Goal: Task Accomplishment & Management: Use online tool/utility

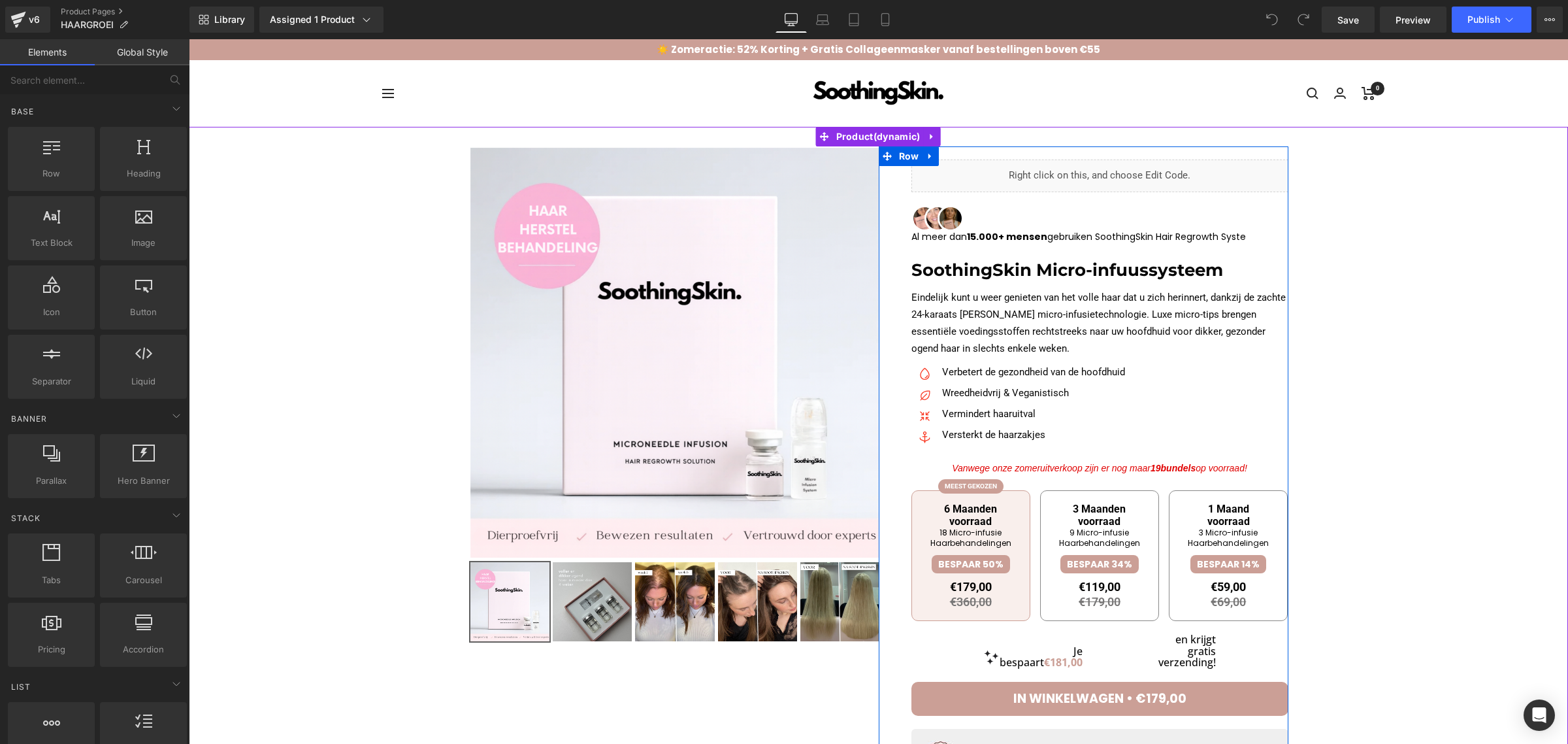
scroll to position [82, 0]
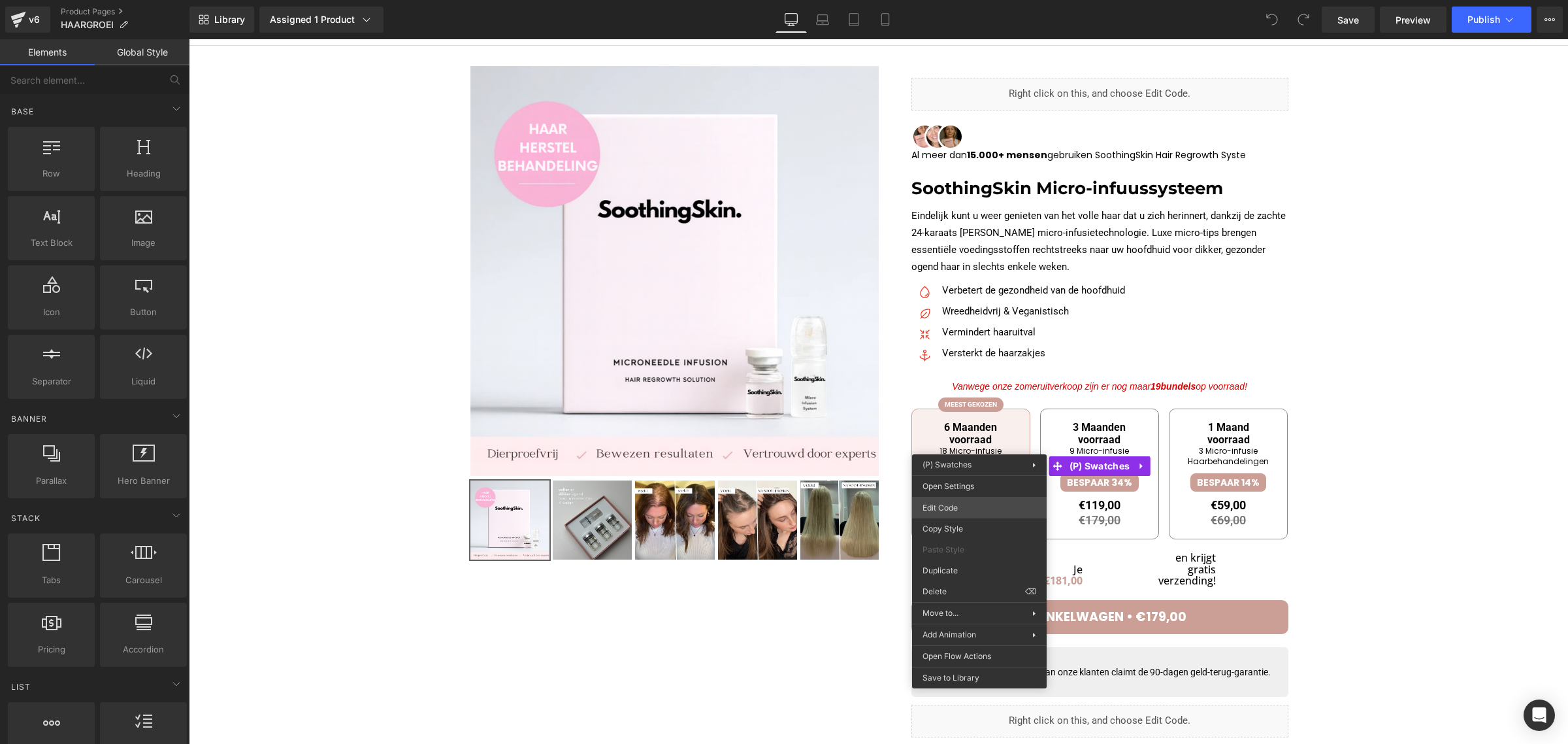
click at [964, 0] on div "You are previewing how the will restyle your page. You can not edit Elements in…" at bounding box center [784, 0] width 1568 height 0
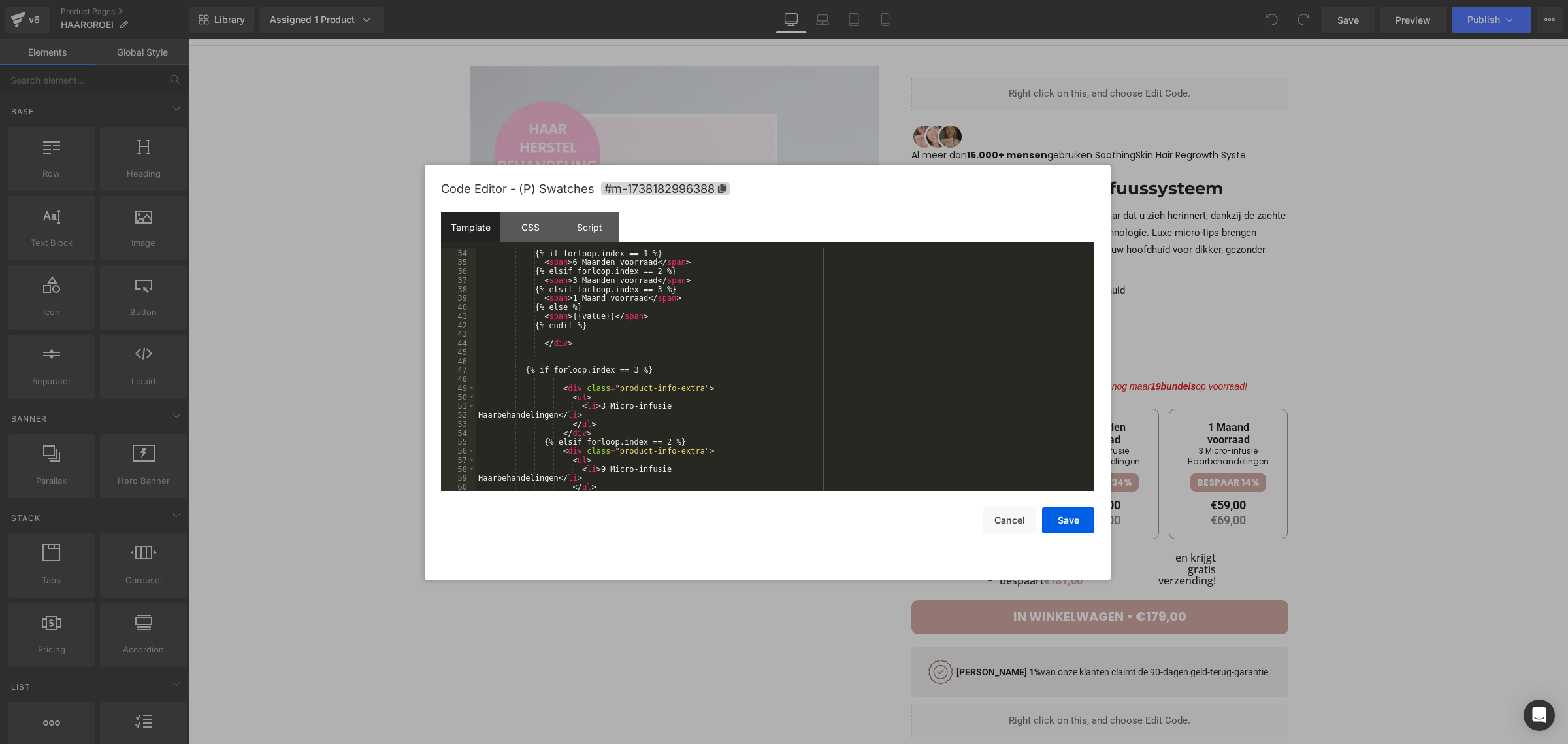
scroll to position [389, 0]
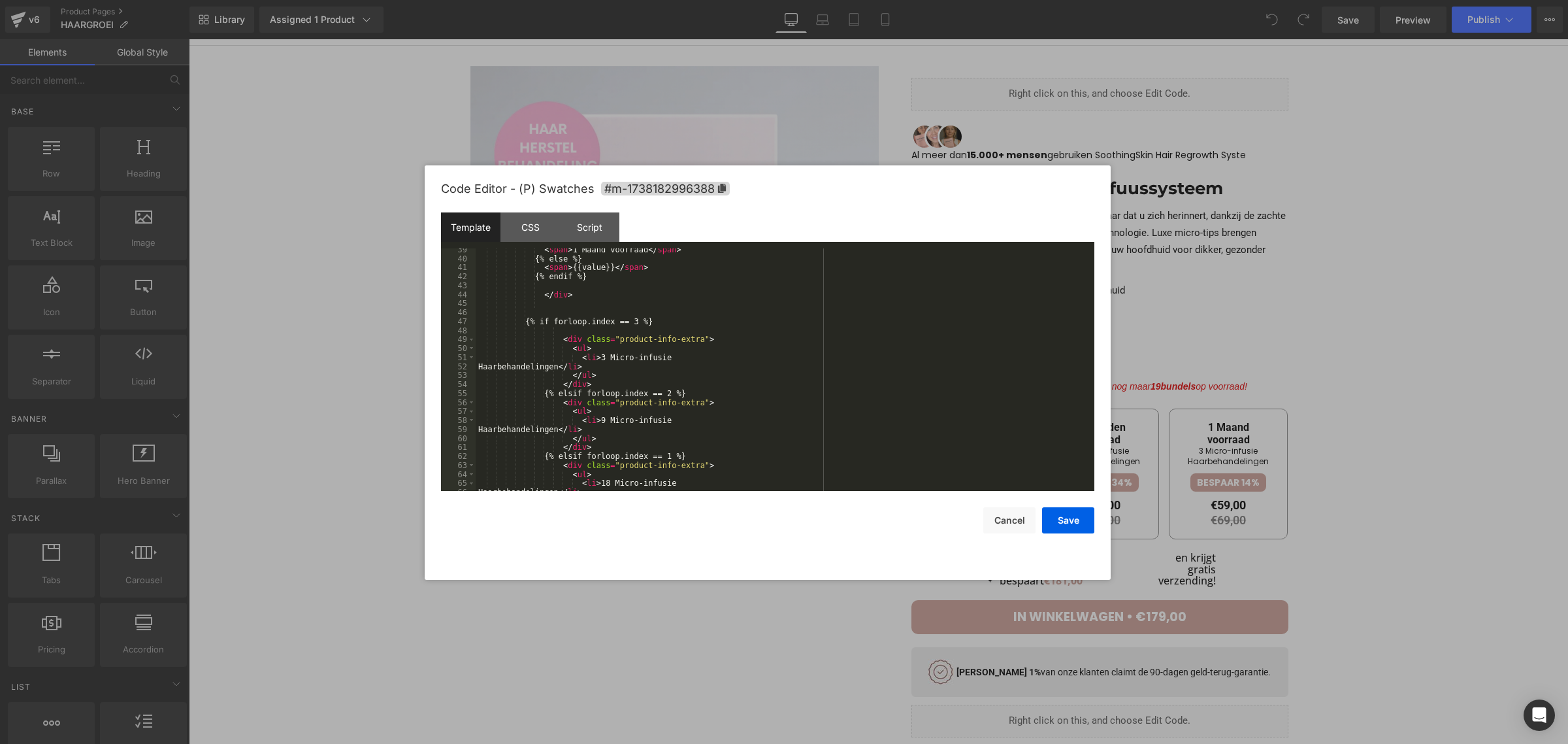
click at [494, 429] on div "< span > 1 Maand voorraad </ span > {% else %} < span > {{value}} </ span > {% …" at bounding box center [783, 375] width 614 height 261
click at [493, 368] on div "< span > 1 Maand voorraad </ span > {% else %} < span > {{value}} </ span > {% …" at bounding box center [783, 375] width 614 height 261
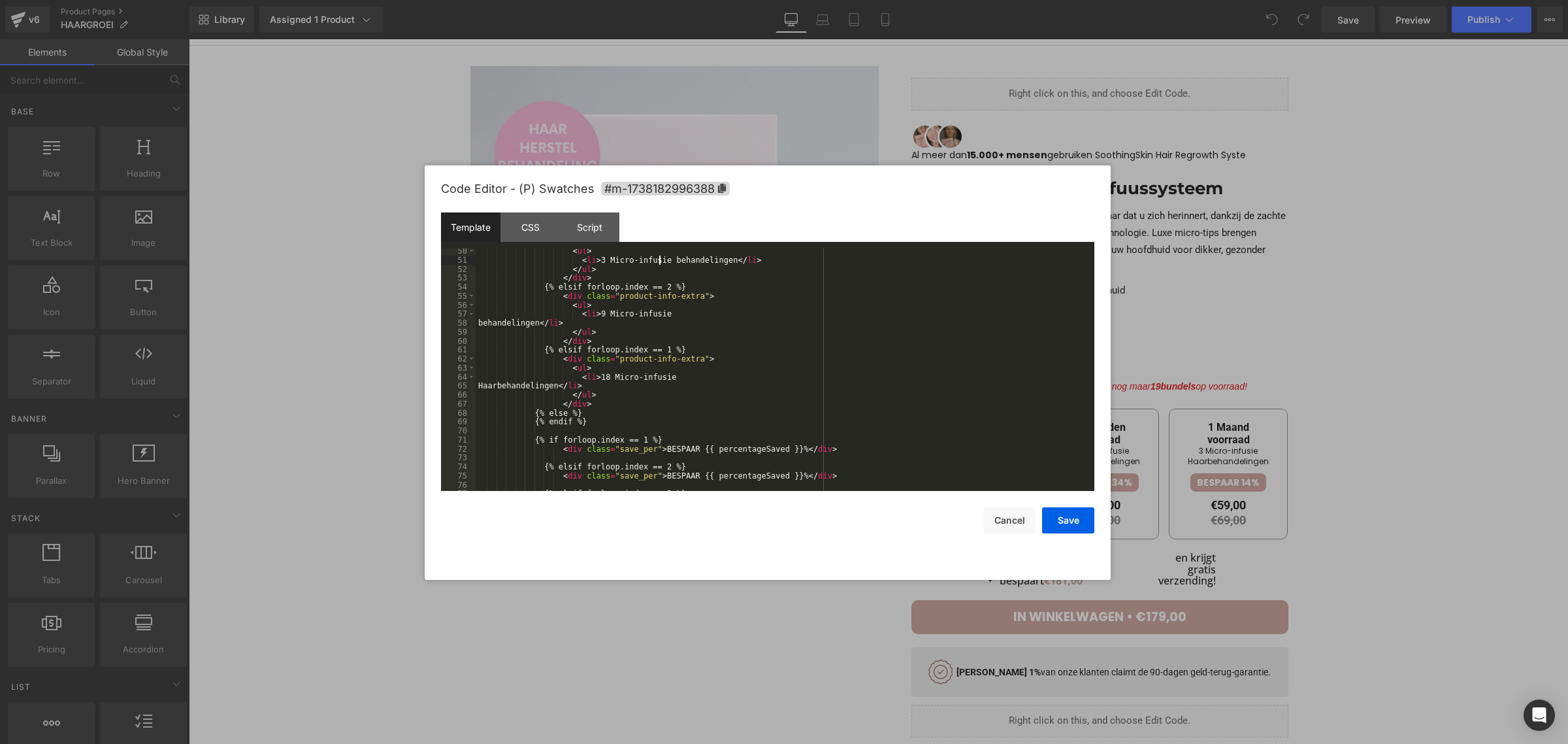
click at [478, 325] on div "< ul > < li > 3 Micro-infusie behandelingen </ li > </ ul > </ div > {% elsif f…" at bounding box center [783, 377] width 614 height 261
click at [494, 379] on div "< ul > < li > 3 Micro-infusie behandelingen </ li > </ ul > </ div > {% elsif f…" at bounding box center [783, 377] width 614 height 261
click at [1059, 527] on button "Save" at bounding box center [1068, 519] width 52 height 26
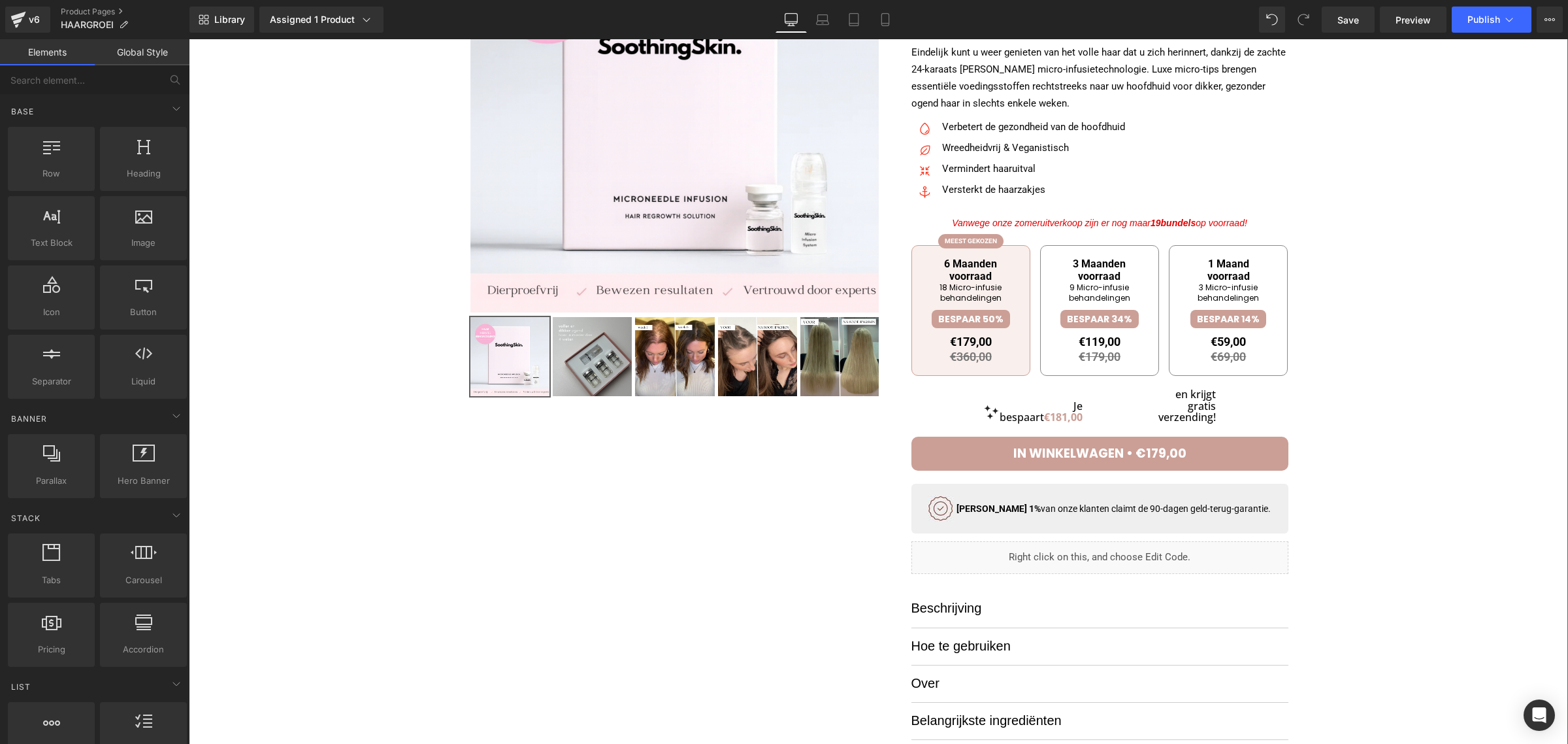
scroll to position [491, 0]
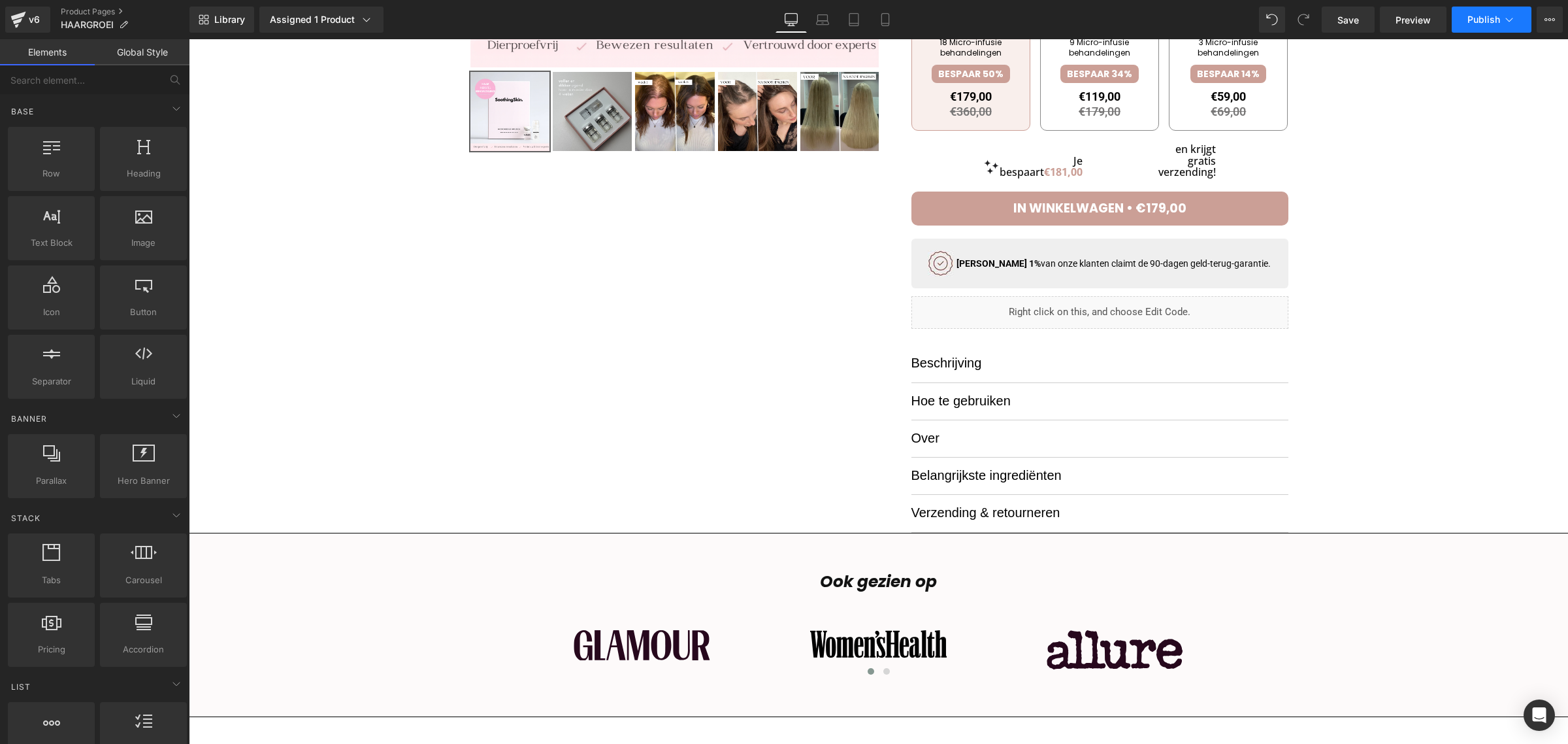
click at [1484, 27] on button "Publish" at bounding box center [1491, 19] width 80 height 26
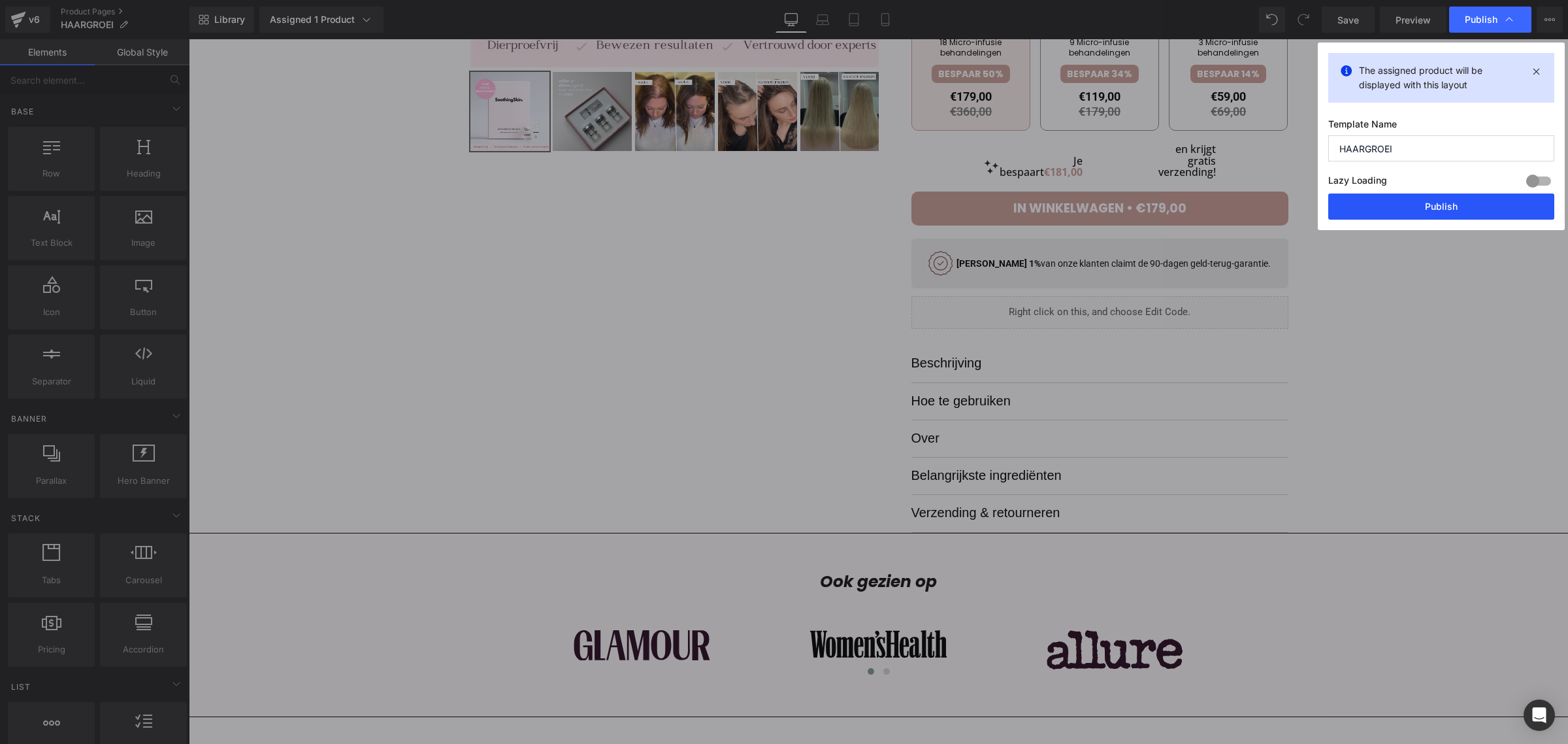
click at [1381, 214] on button "Publish" at bounding box center [1441, 206] width 226 height 26
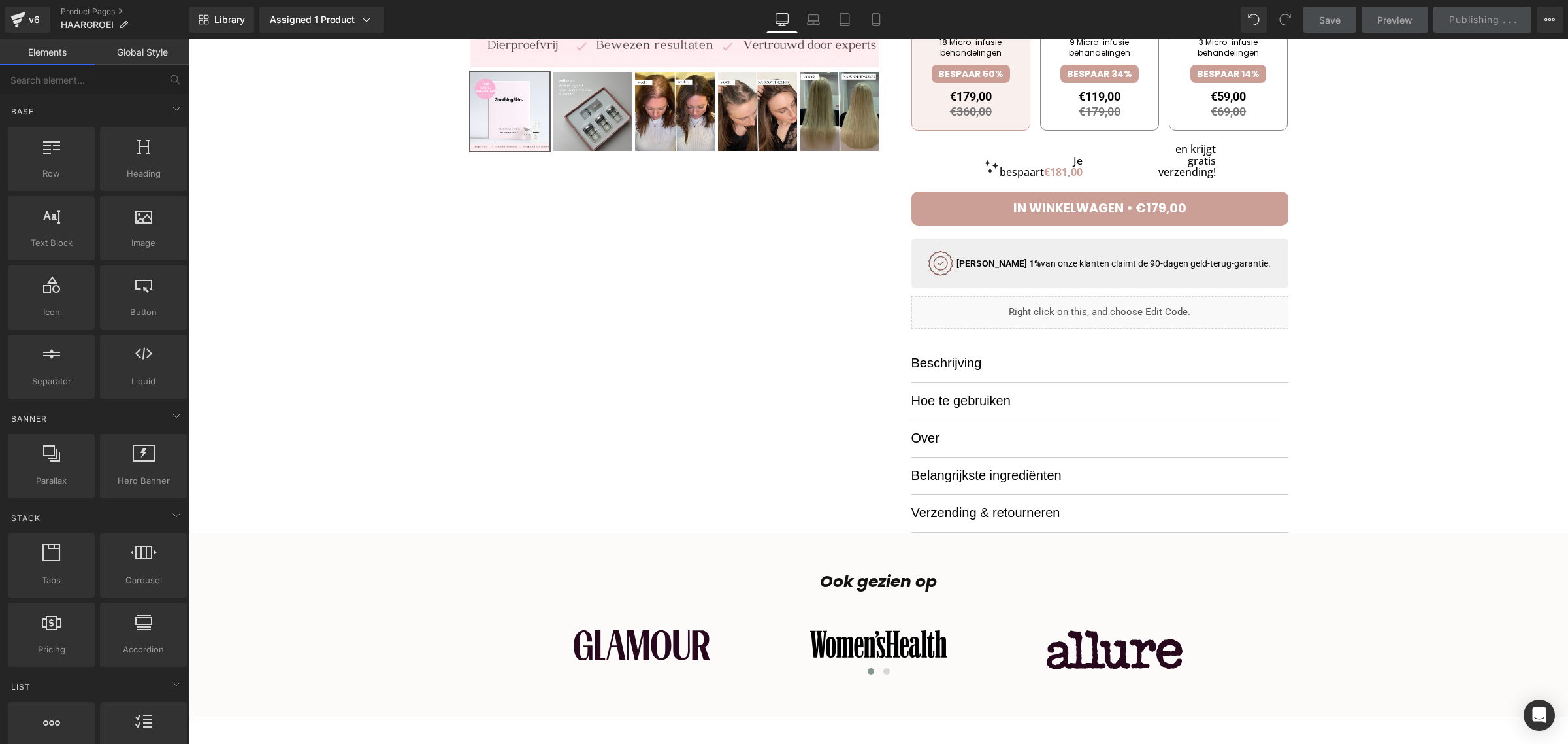
scroll to position [0, 0]
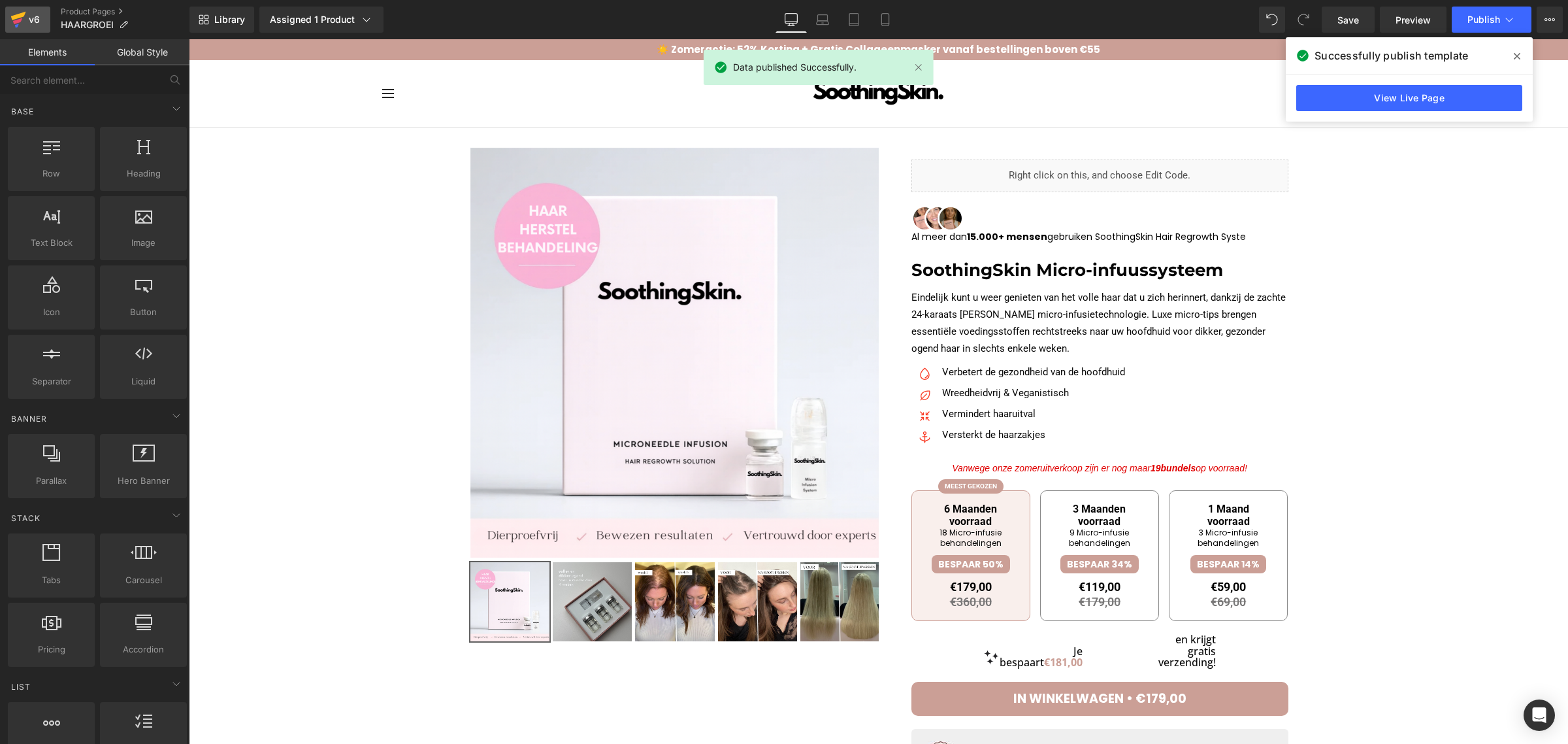
click at [27, 12] on div "v6" at bounding box center [34, 20] width 16 height 17
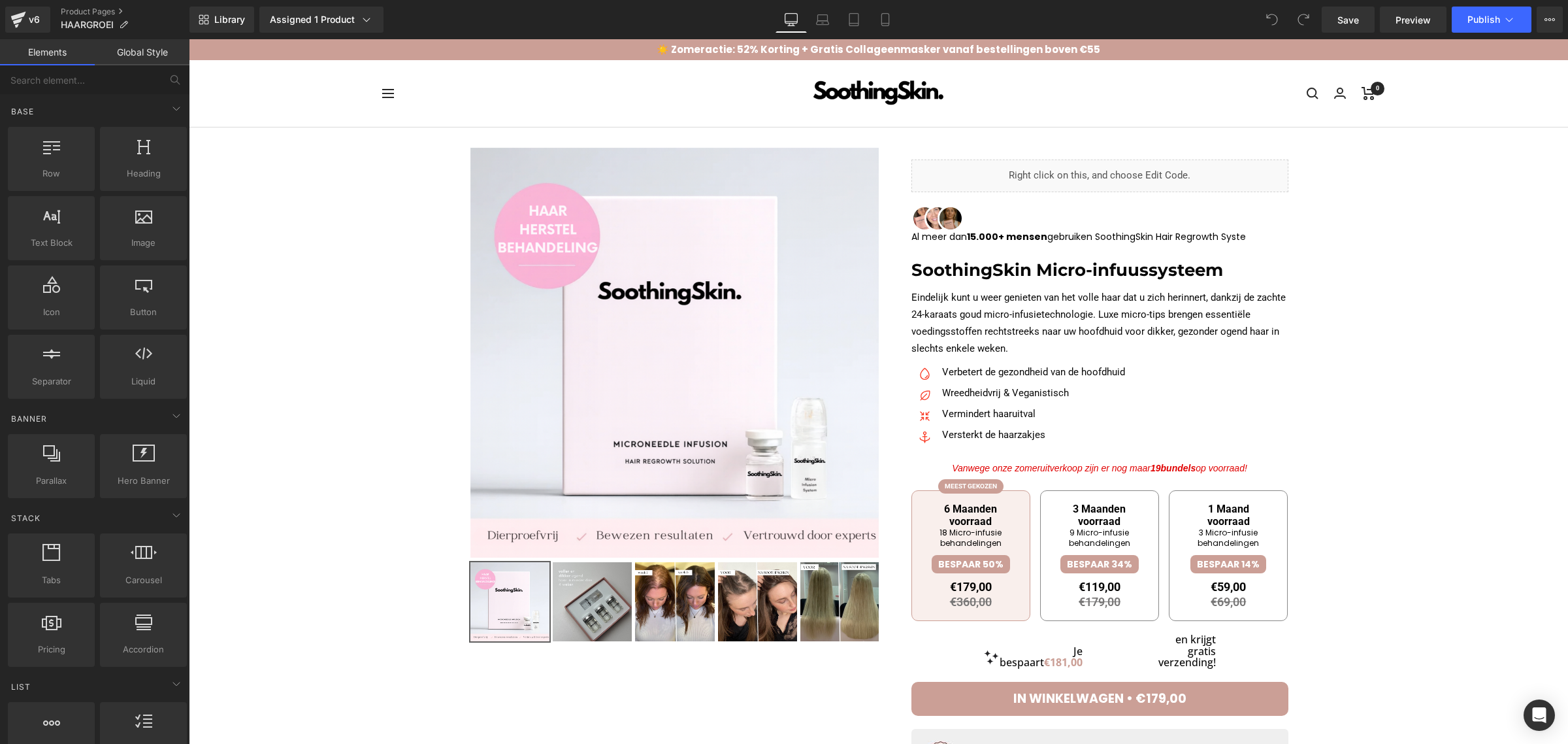
click at [1479, 21] on span "Publish" at bounding box center [1484, 19] width 33 height 11
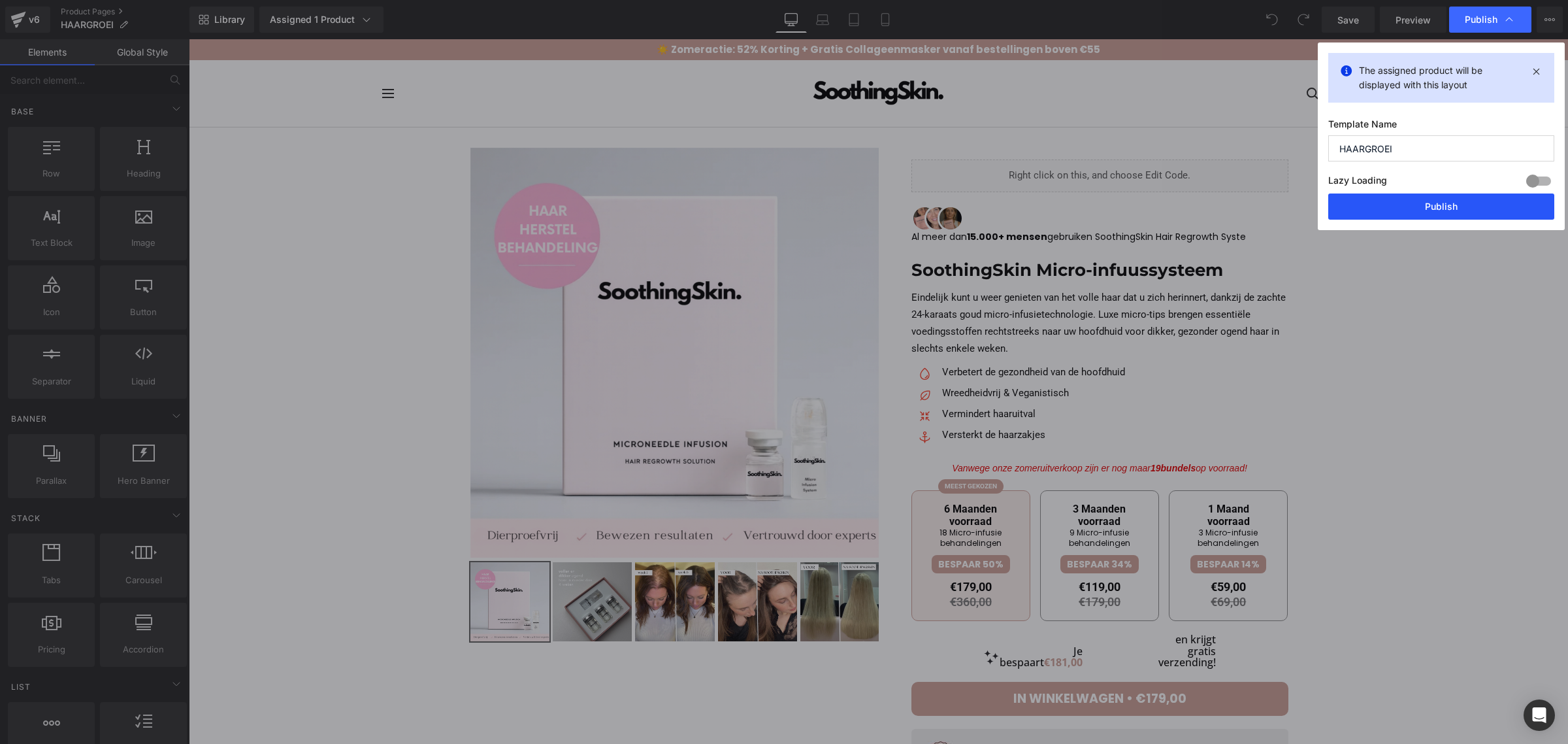
drag, startPoint x: 1189, startPoint y: 171, endPoint x: 1379, endPoint y: 210, distance: 194.0
click at [1379, 210] on button "Publish" at bounding box center [1441, 206] width 226 height 26
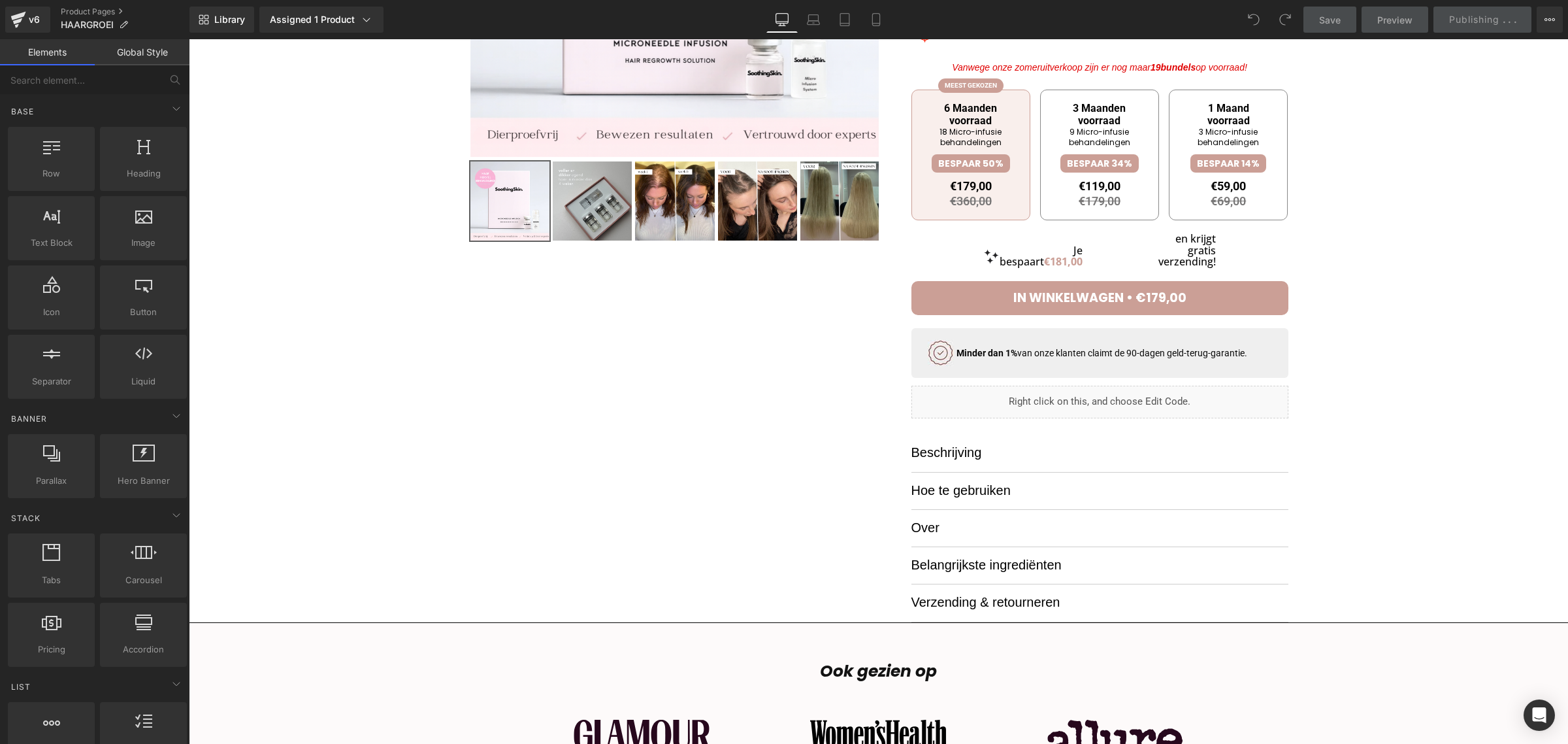
scroll to position [409, 0]
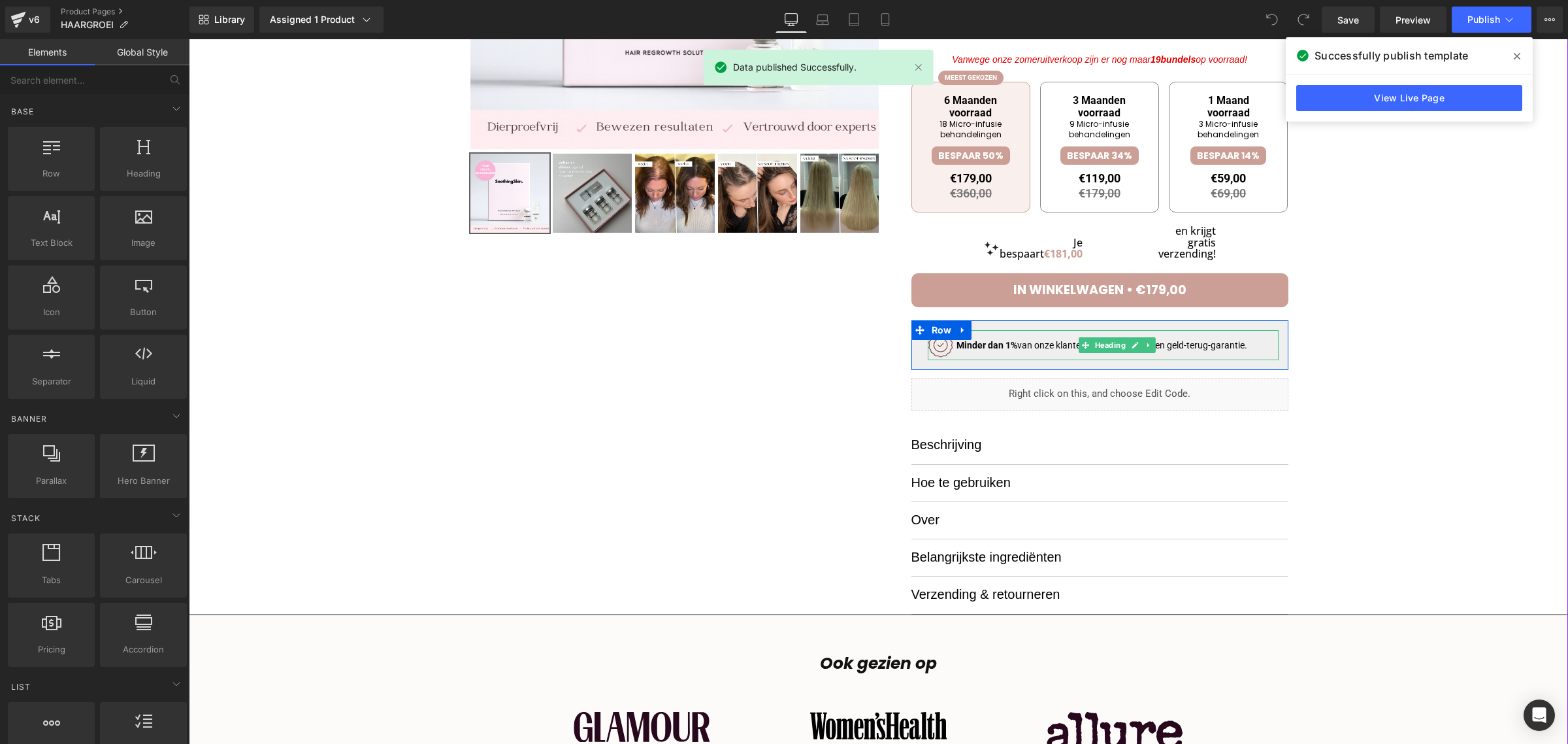
click at [1171, 347] on h1 "Minder dan 1% van onze klanten claimt de 90-dagen geld-terug-garantie." at bounding box center [1118, 346] width 322 height 12
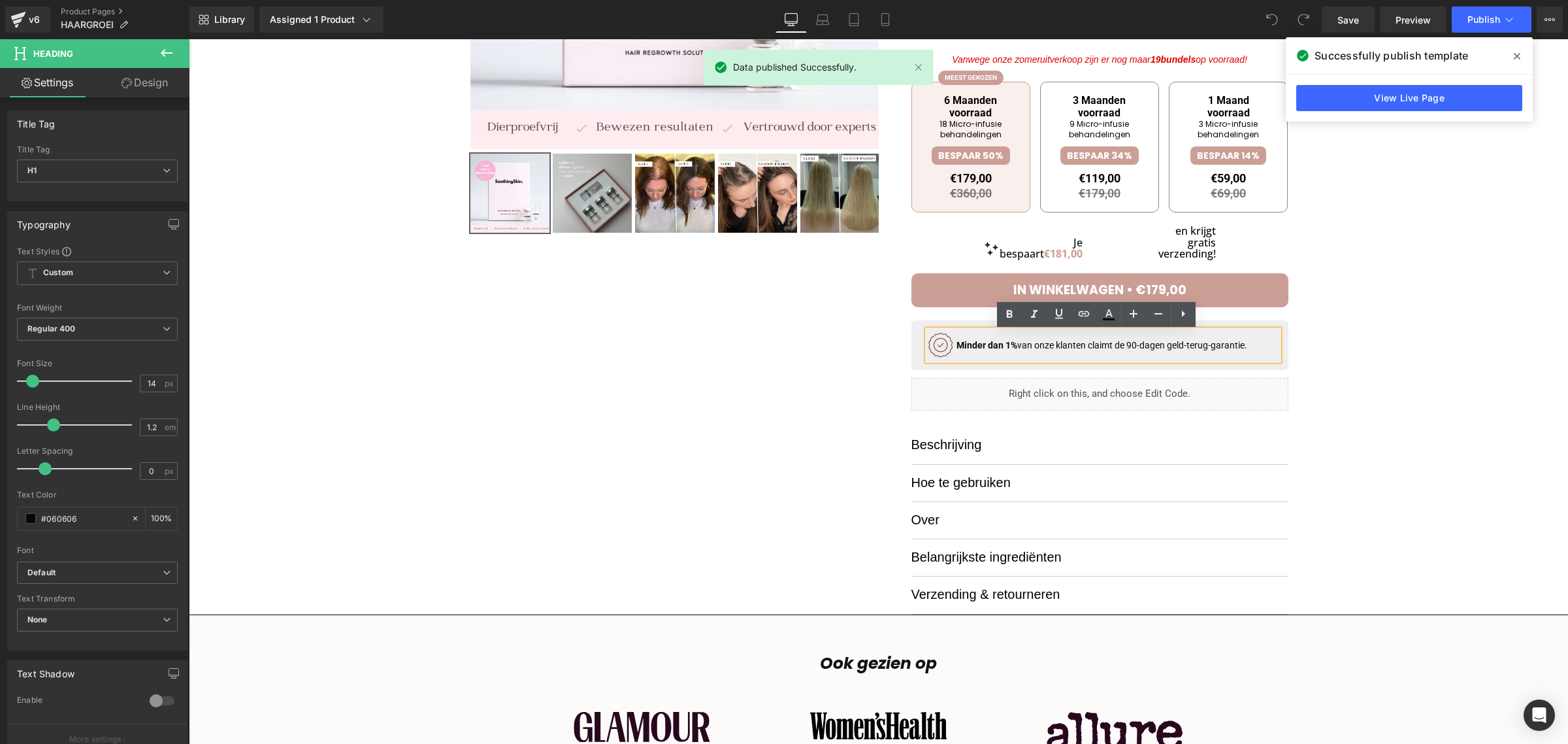
click at [1136, 348] on h1 "Minder dan 1% van onze klanten claimt de 90-dagen geld-terug-garantie." at bounding box center [1118, 346] width 322 height 12
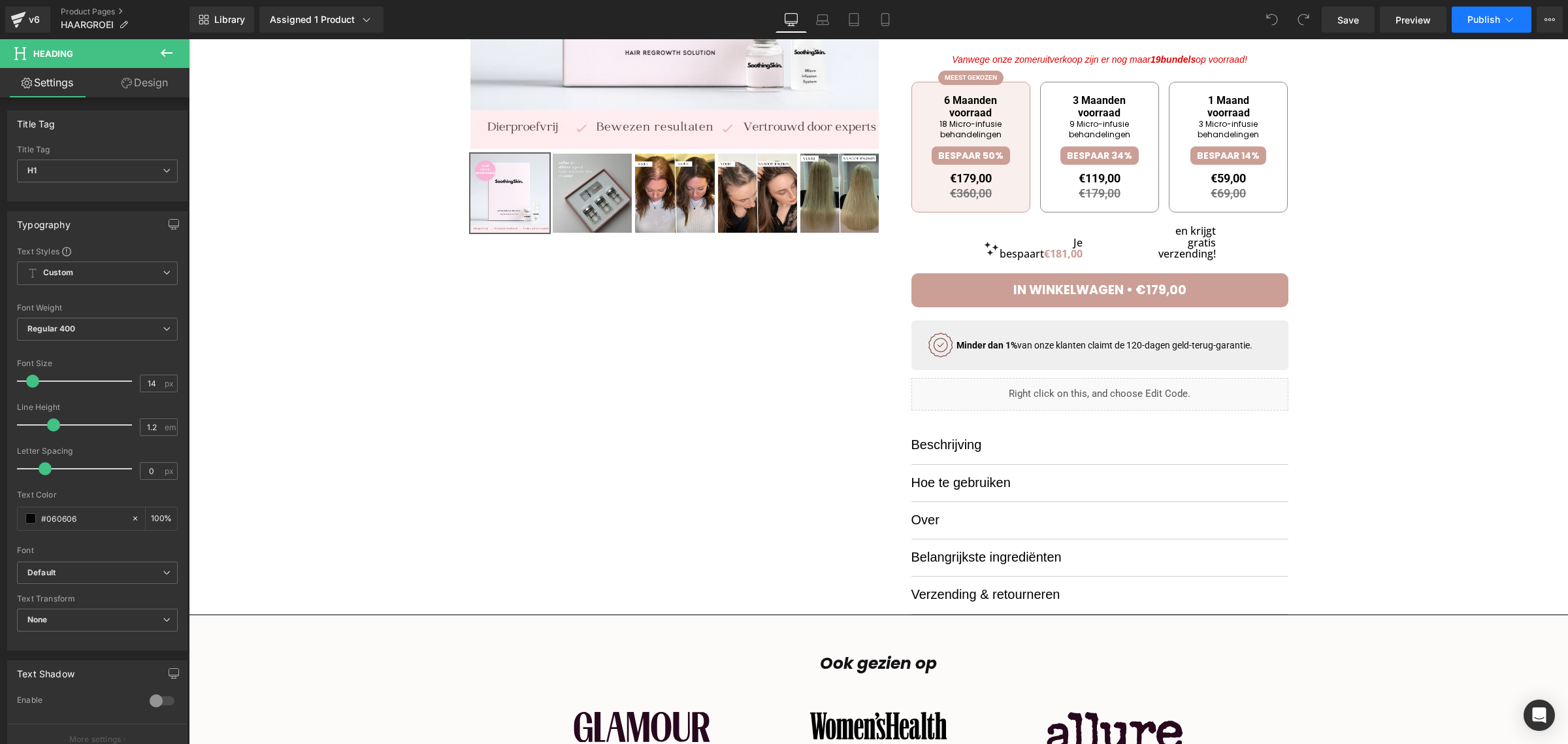
click at [1480, 25] on button "Publish" at bounding box center [1491, 19] width 80 height 26
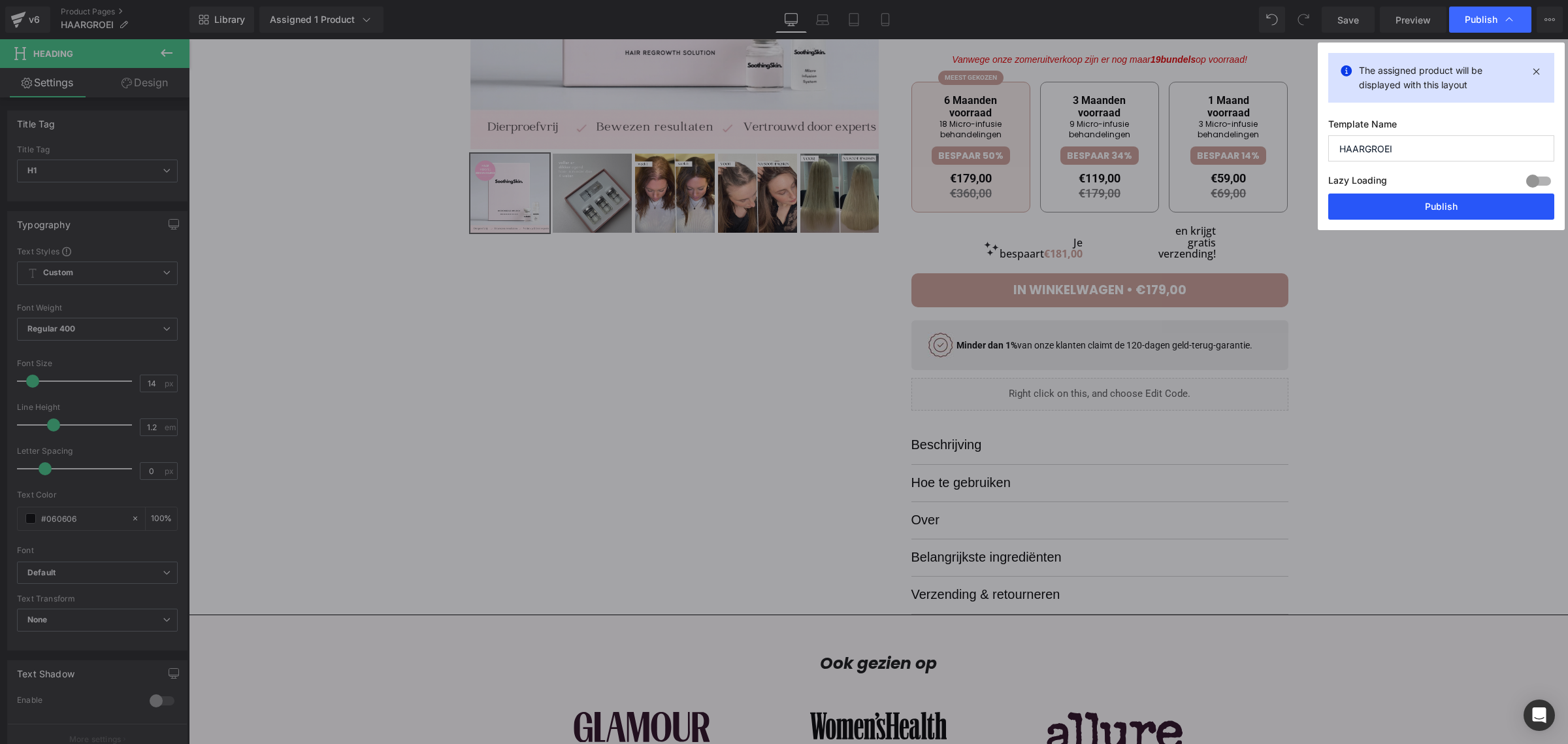
click at [1375, 196] on button "Publish" at bounding box center [1441, 206] width 226 height 26
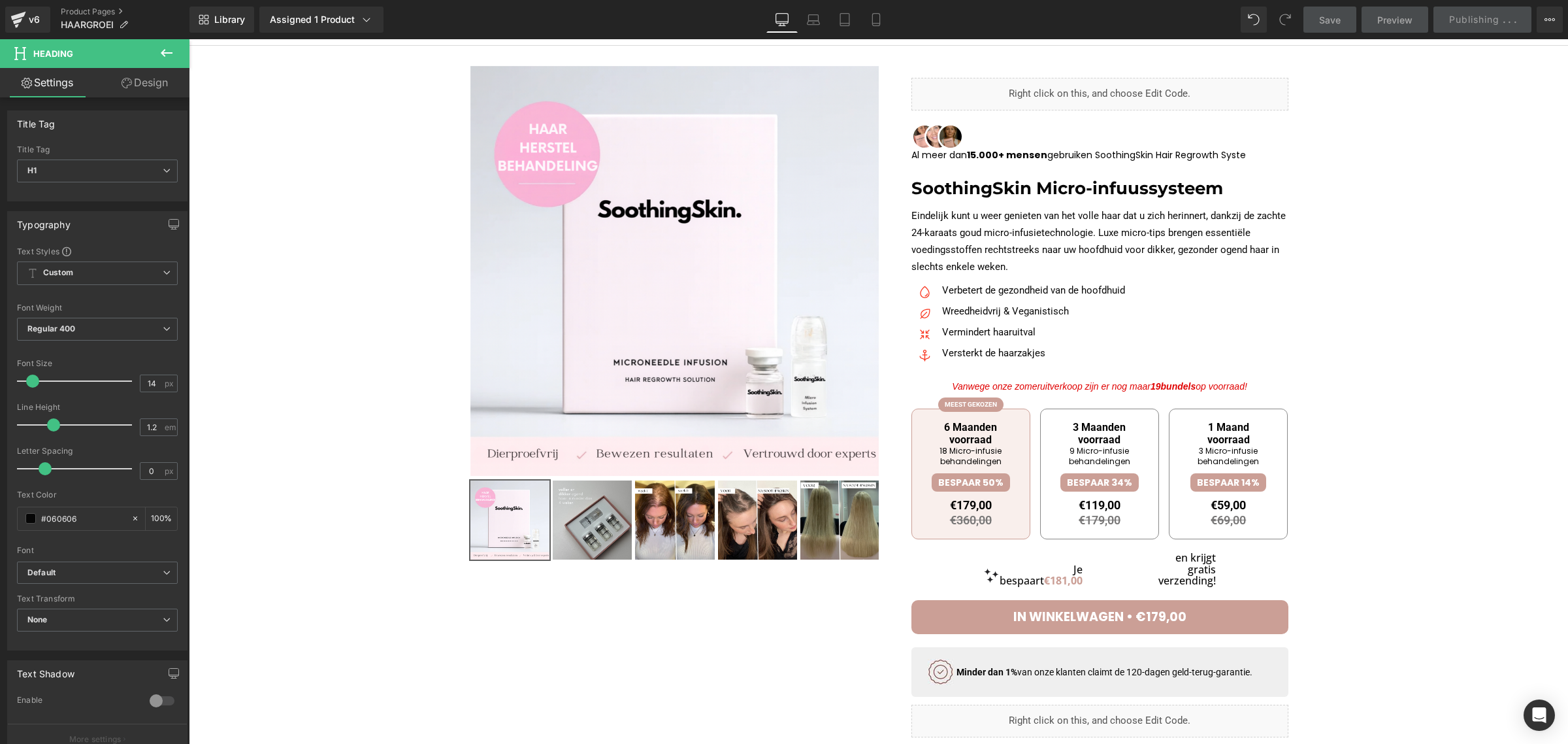
scroll to position [0, 0]
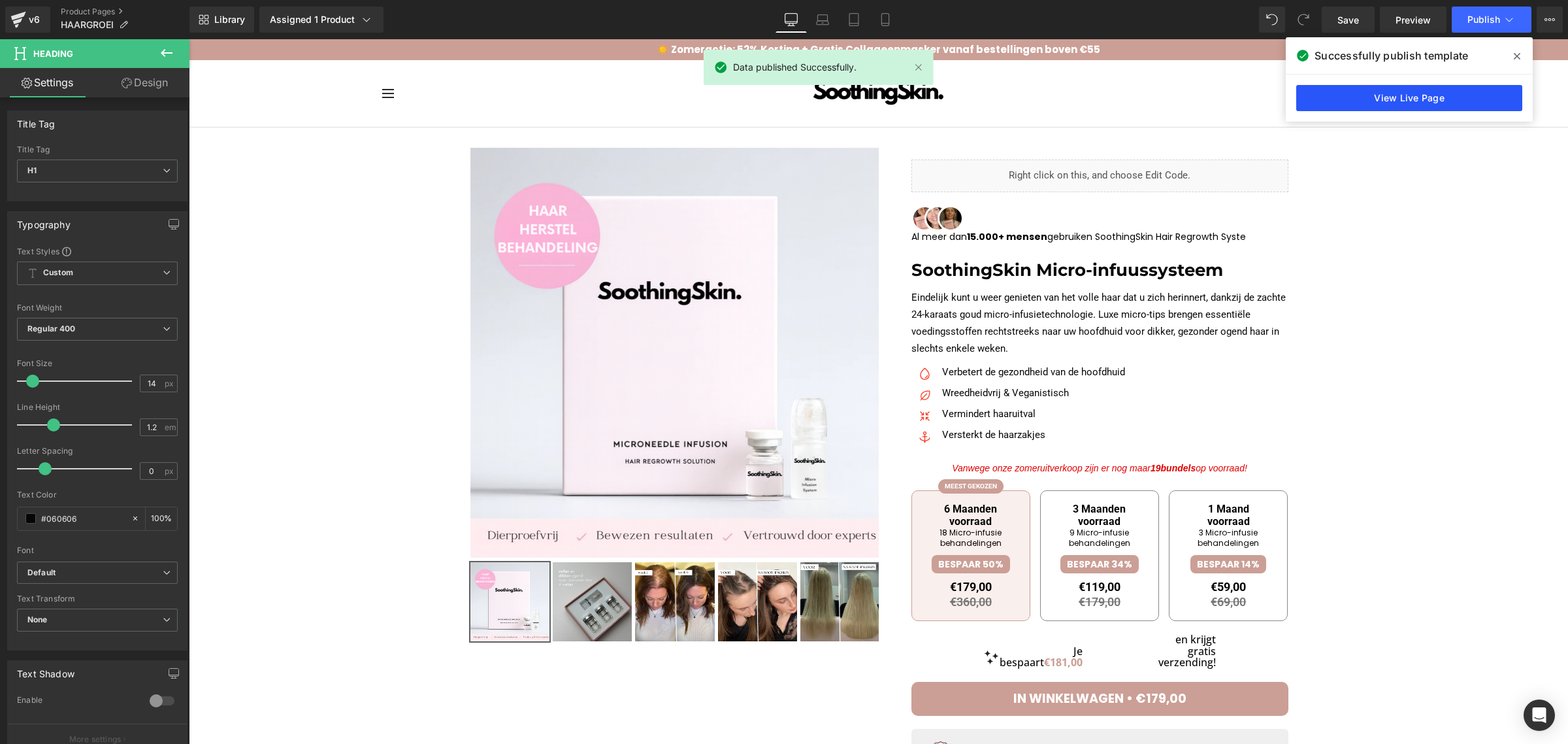
click at [1380, 95] on link "View Live Page" at bounding box center [1410, 98] width 226 height 26
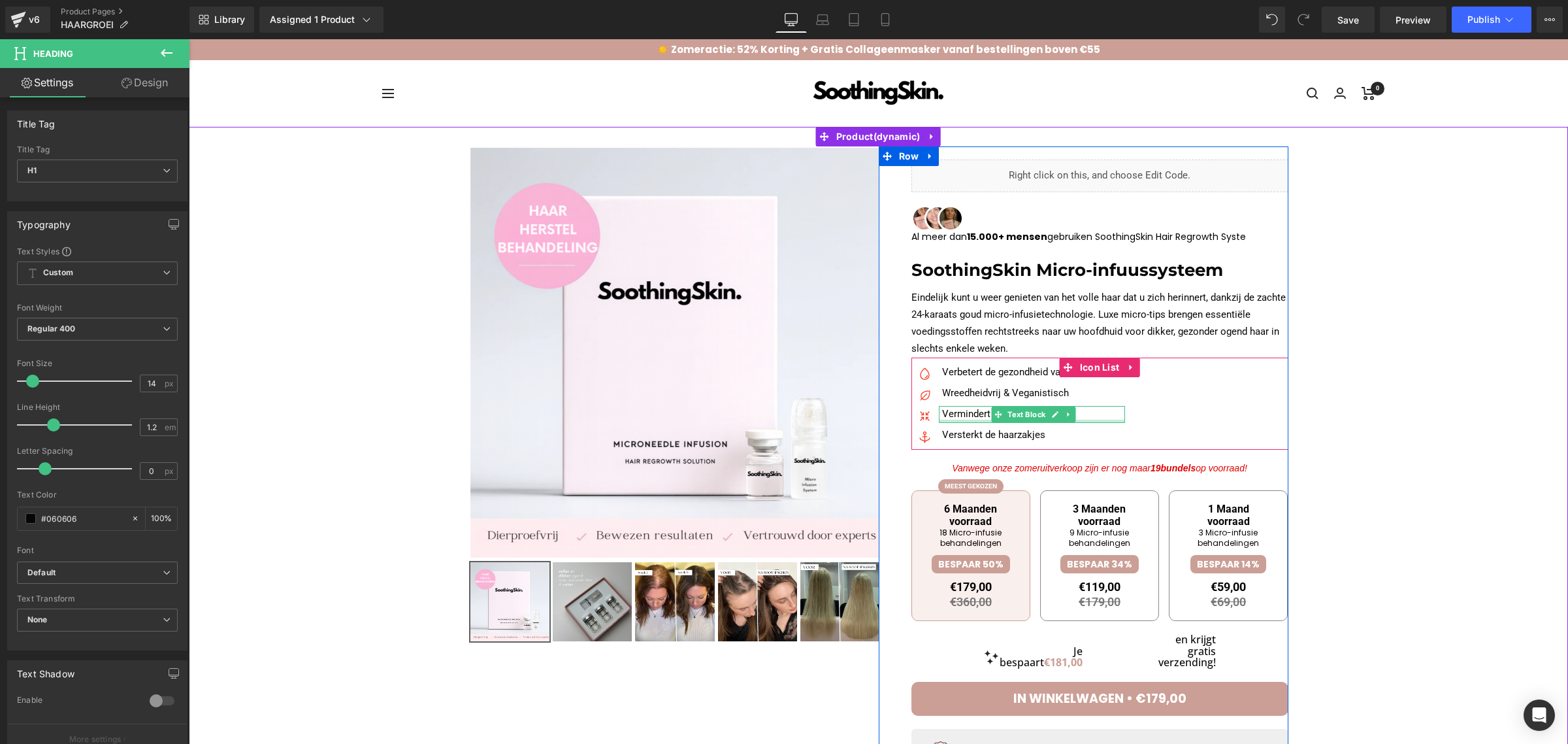
click at [1093, 421] on div at bounding box center [1033, 420] width 186 height 3
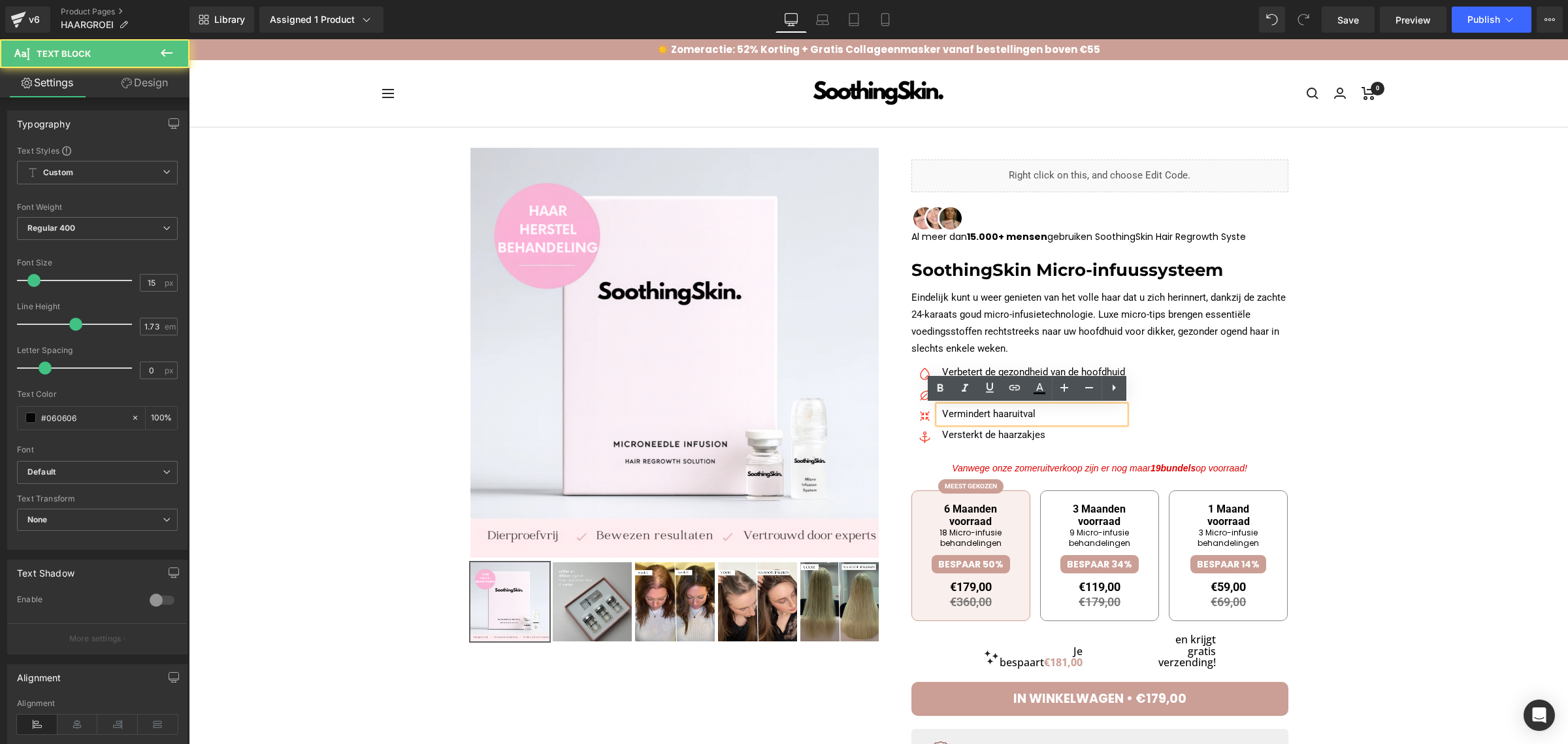
click at [1175, 403] on div "Image Verbetert de gezondheid van de hoofdhuid Text Block Image Wreedheidvrij &…" at bounding box center [1100, 406] width 377 height 85
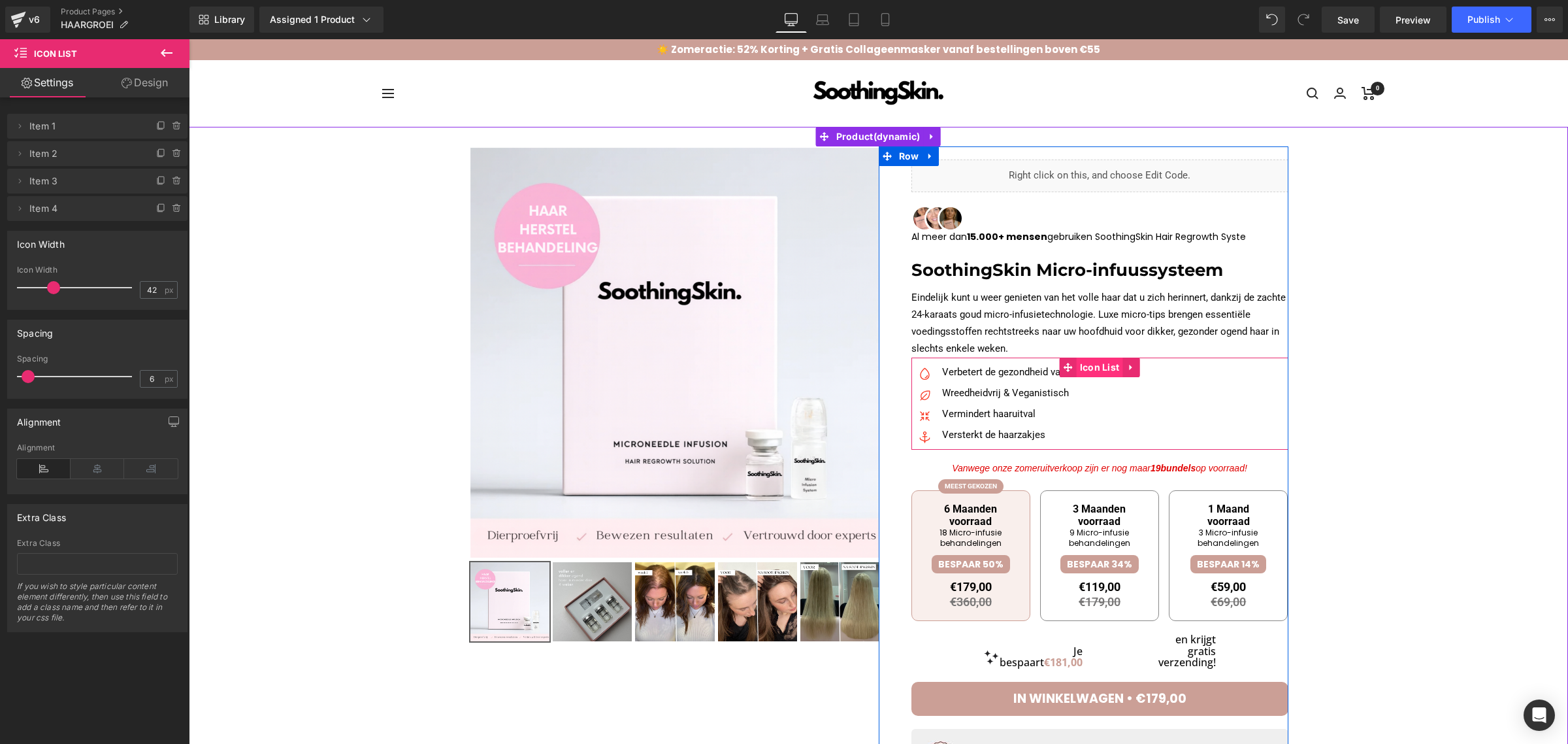
click at [1094, 365] on span "Icon List" at bounding box center [1100, 367] width 46 height 19
click at [122, 75] on link "Design" at bounding box center [144, 83] width 95 height 30
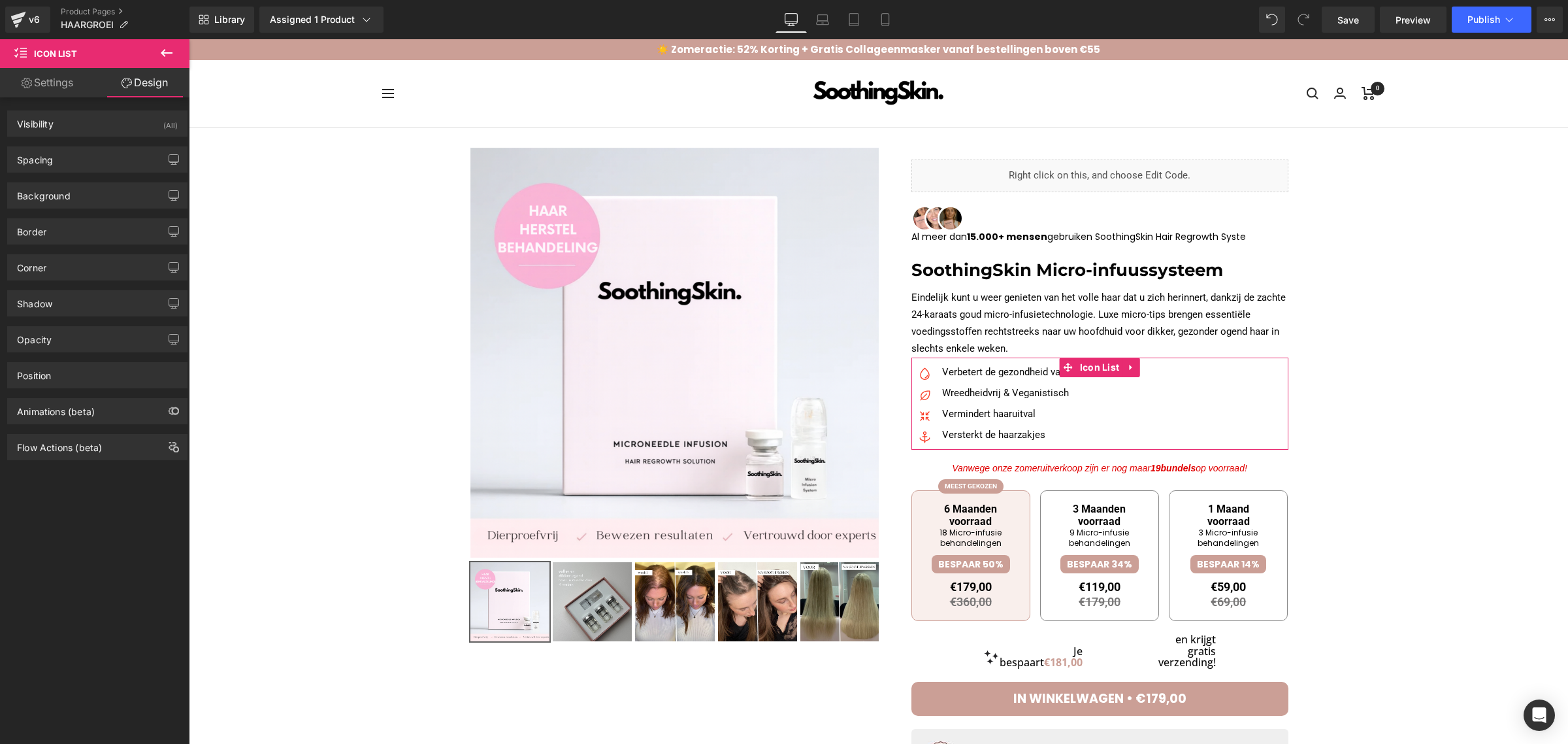
click at [41, 85] on link "Settings" at bounding box center [47, 83] width 95 height 30
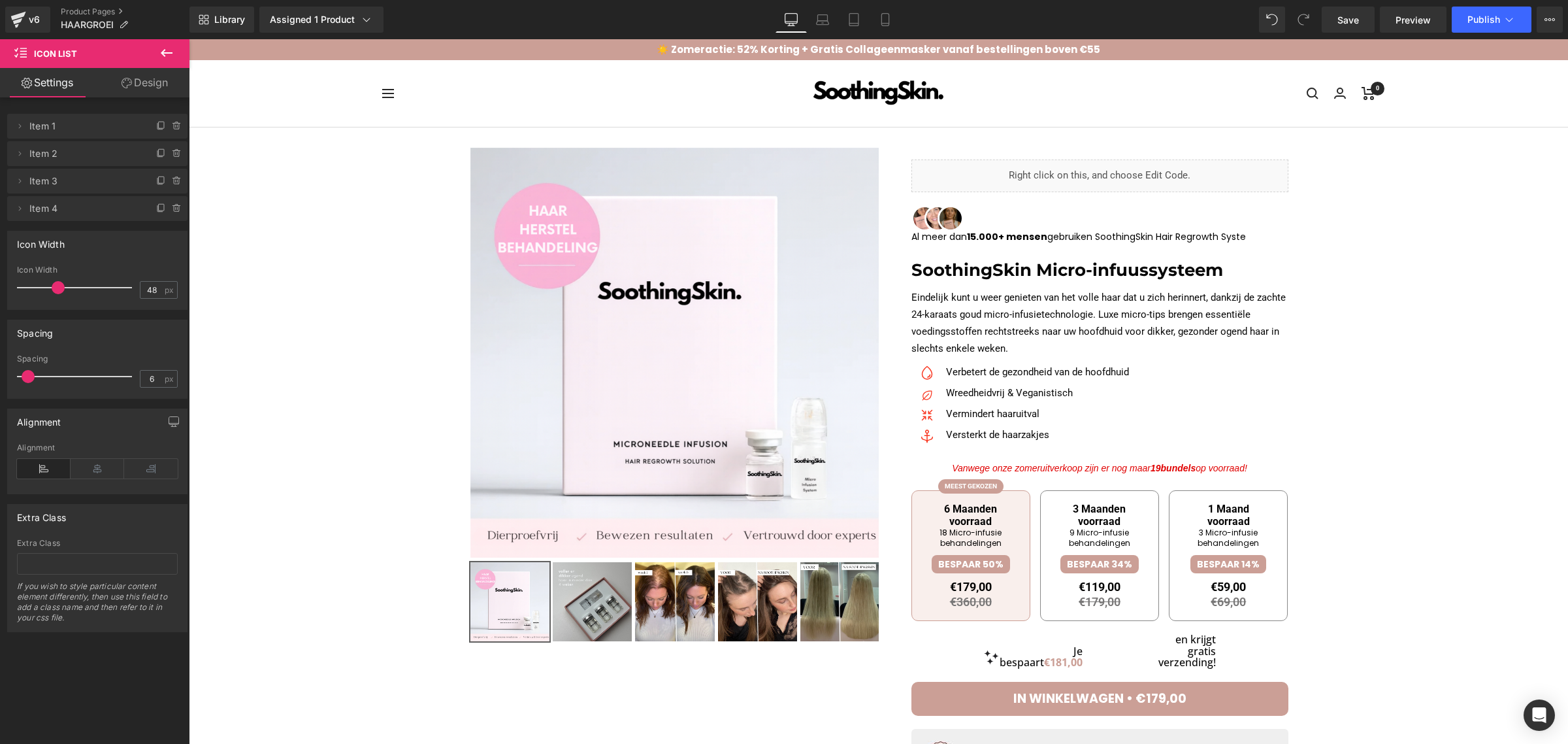
click at [57, 286] on span at bounding box center [59, 288] width 13 height 13
type input "42"
click at [86, 335] on div "Spacing" at bounding box center [97, 333] width 179 height 25
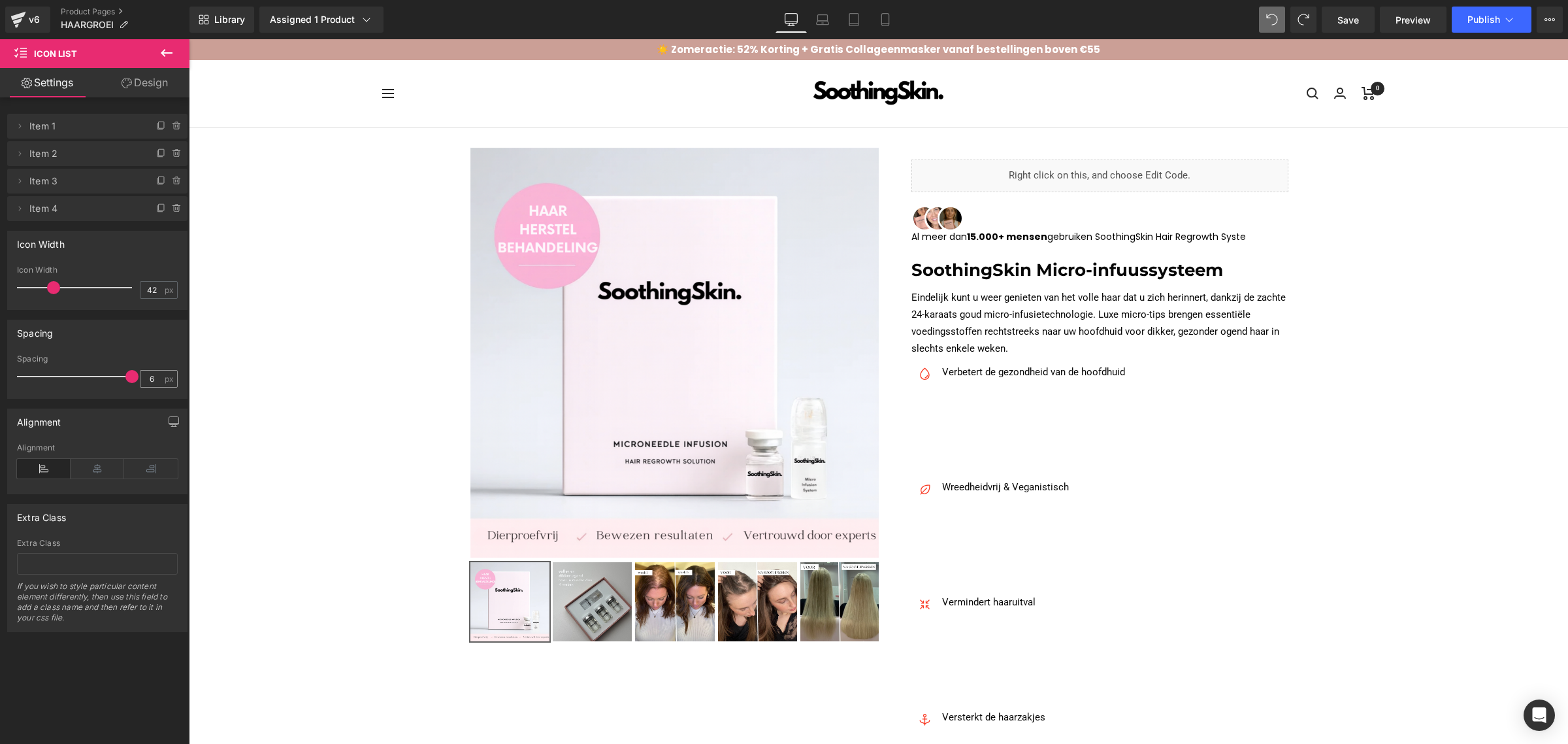
drag, startPoint x: 31, startPoint y: 376, endPoint x: 140, endPoint y: 300, distance: 132.9
click at [154, 380] on div "Spacing 6 px" at bounding box center [98, 376] width 161 height 44
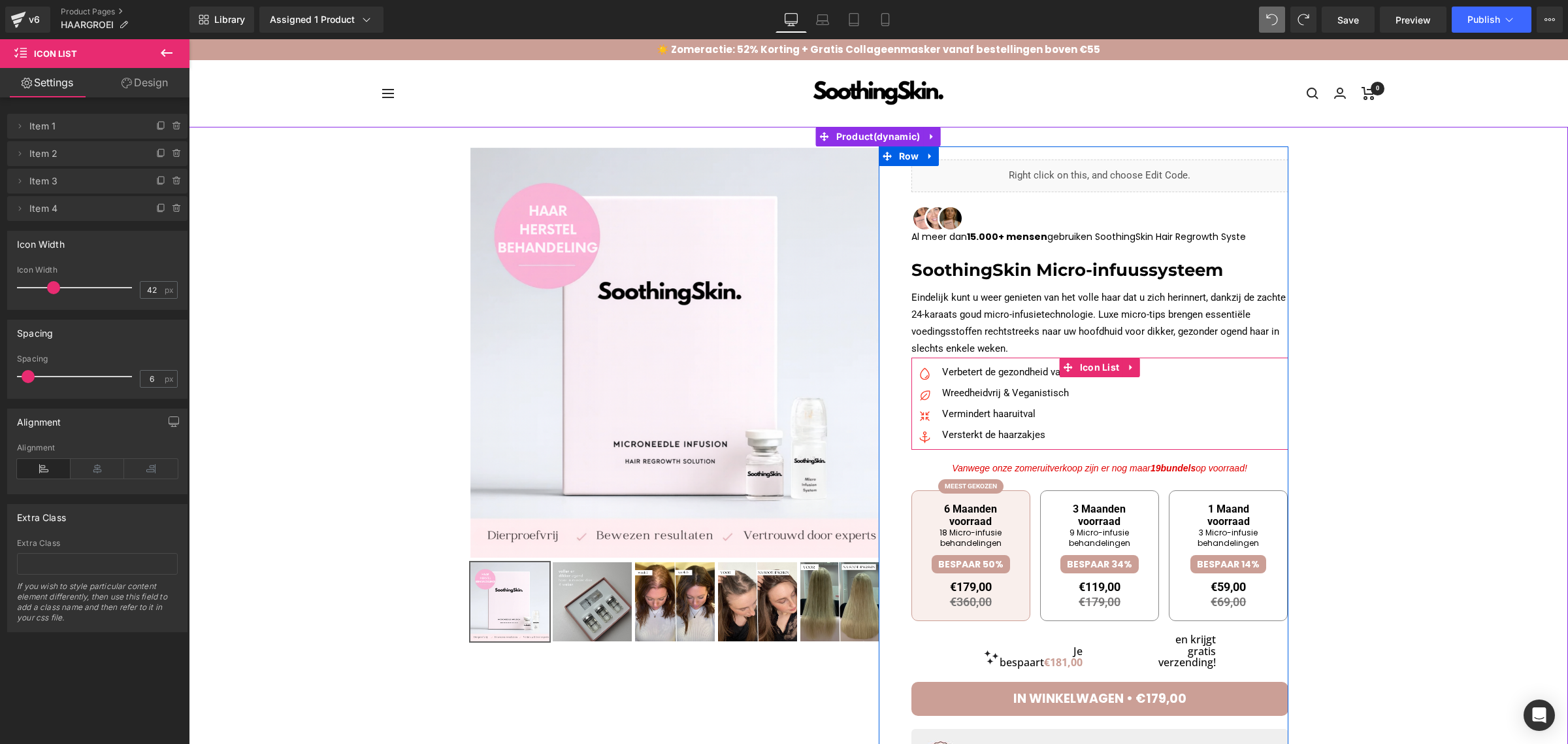
click at [1180, 374] on div "Image Verbetert de gezondheid van de hoofdhuid Text Block Image Wreedheidvrij &…" at bounding box center [1100, 406] width 377 height 85
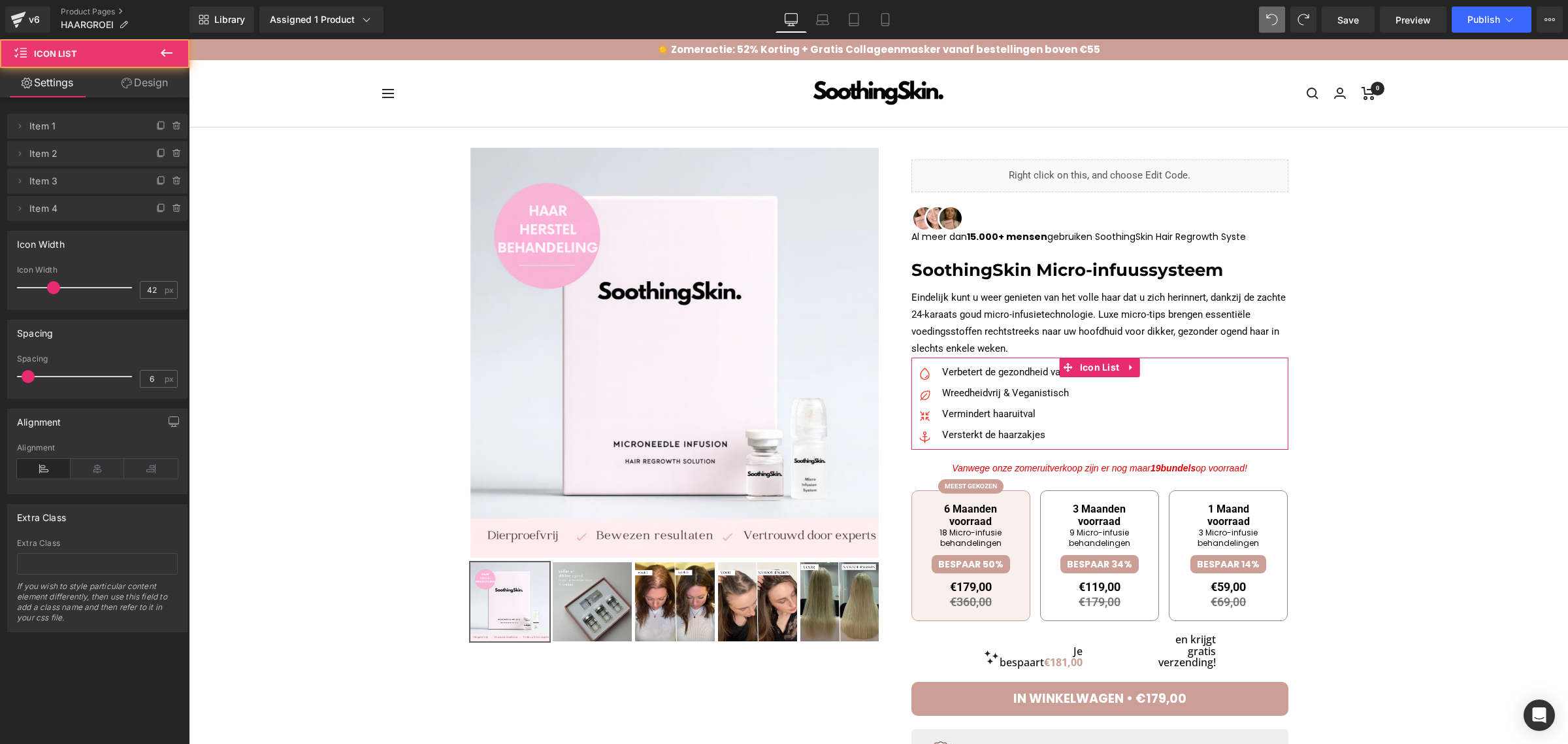
click at [152, 86] on link "Design" at bounding box center [144, 83] width 95 height 30
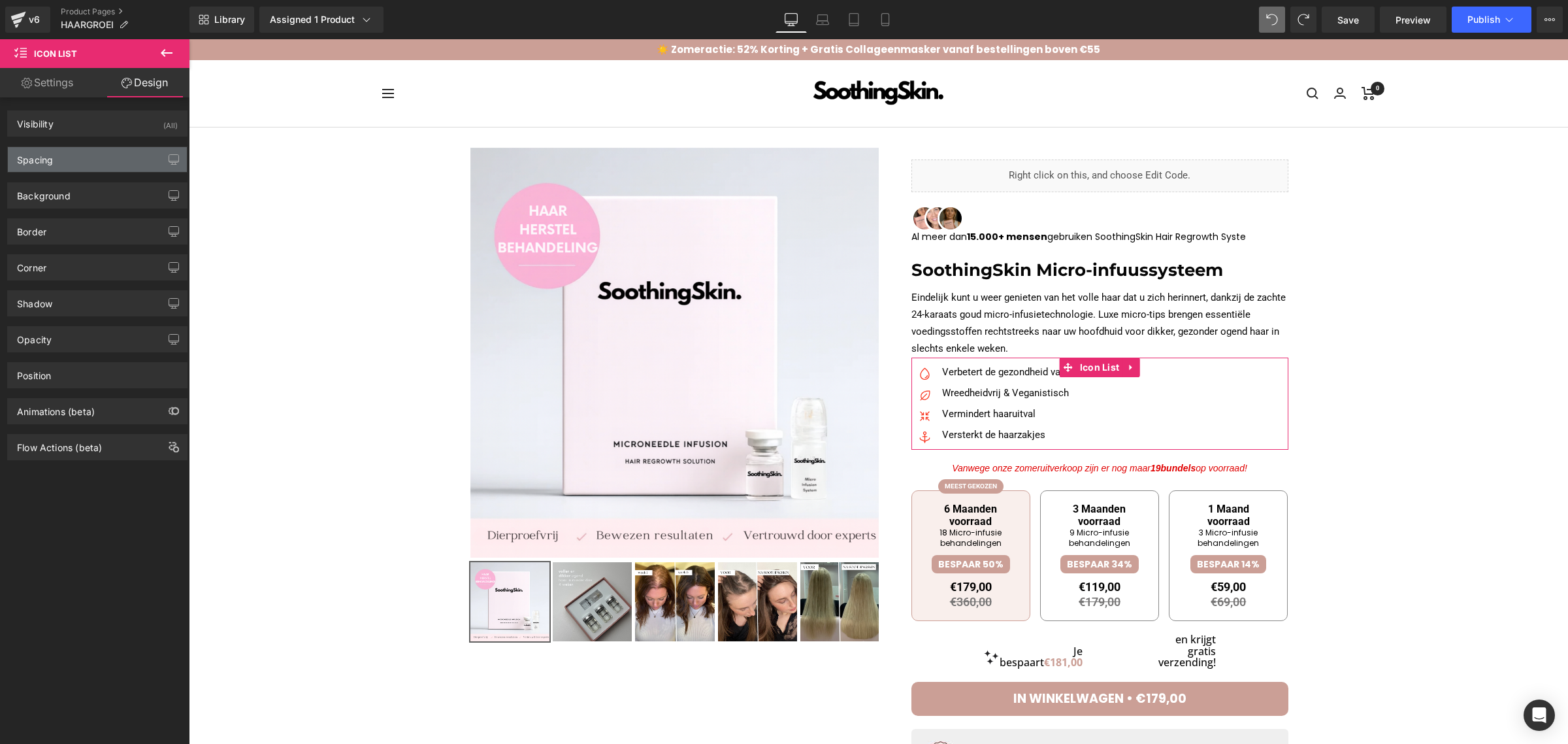
click at [83, 152] on div "Spacing" at bounding box center [97, 159] width 179 height 25
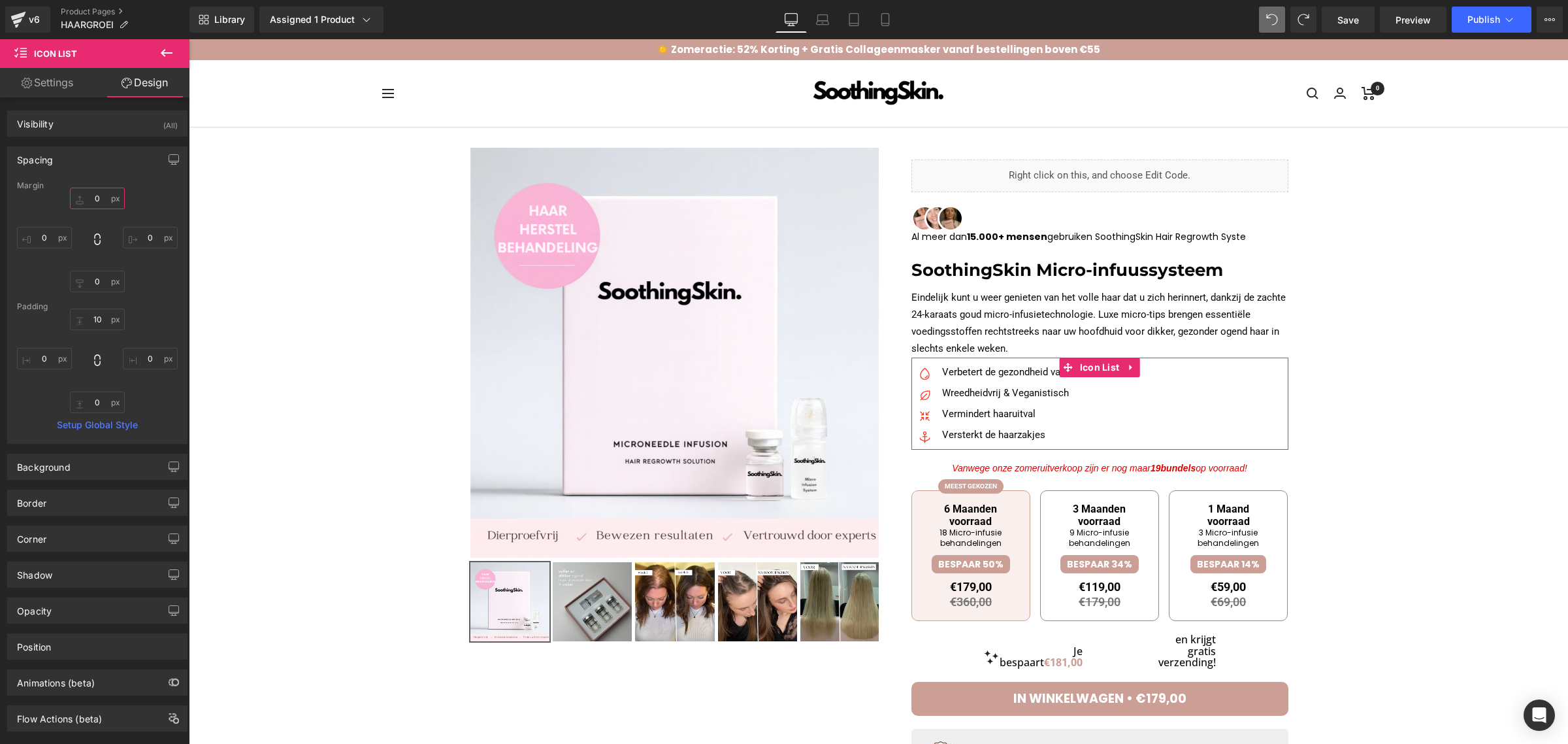
click at [102, 197] on input "0" at bounding box center [97, 198] width 55 height 21
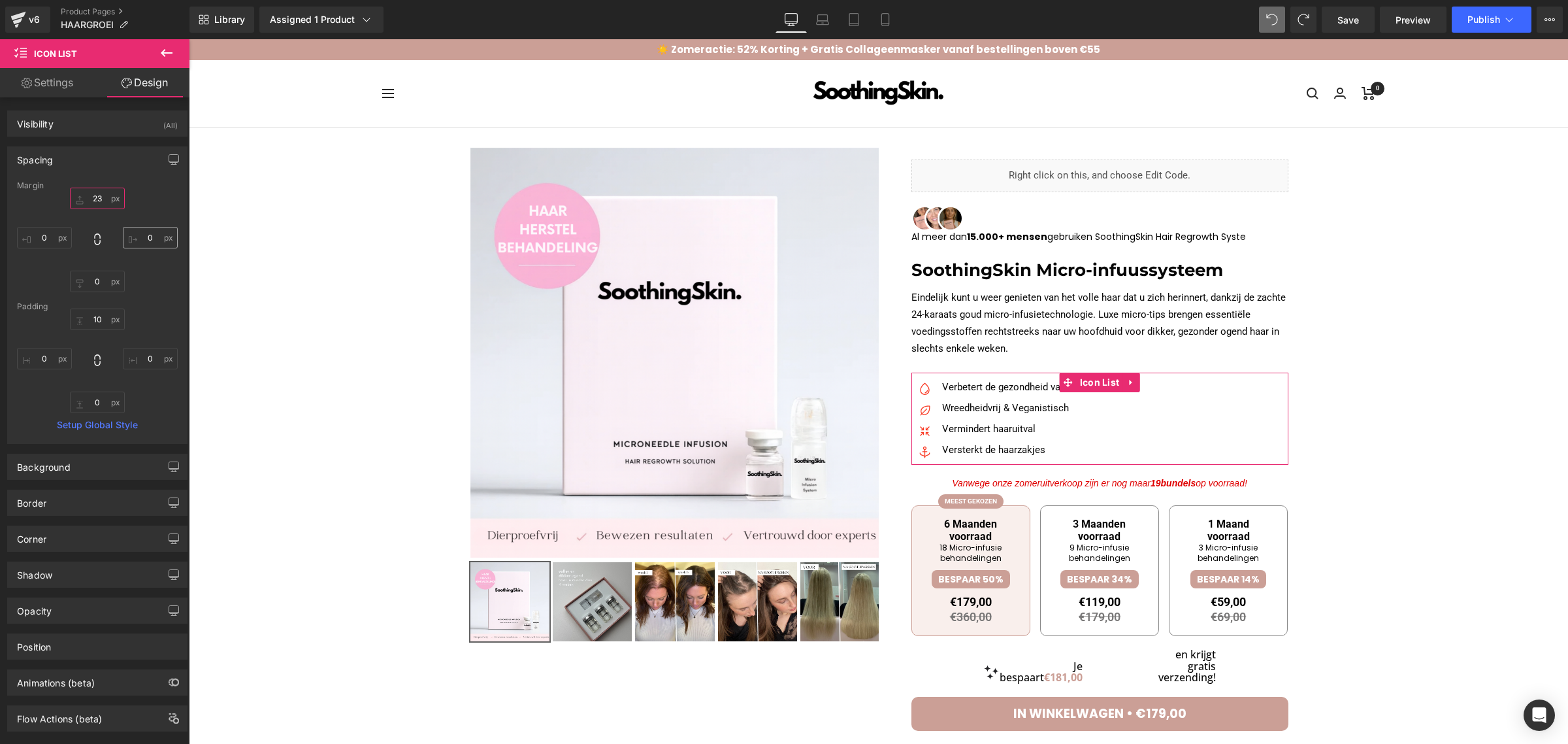
type input "2"
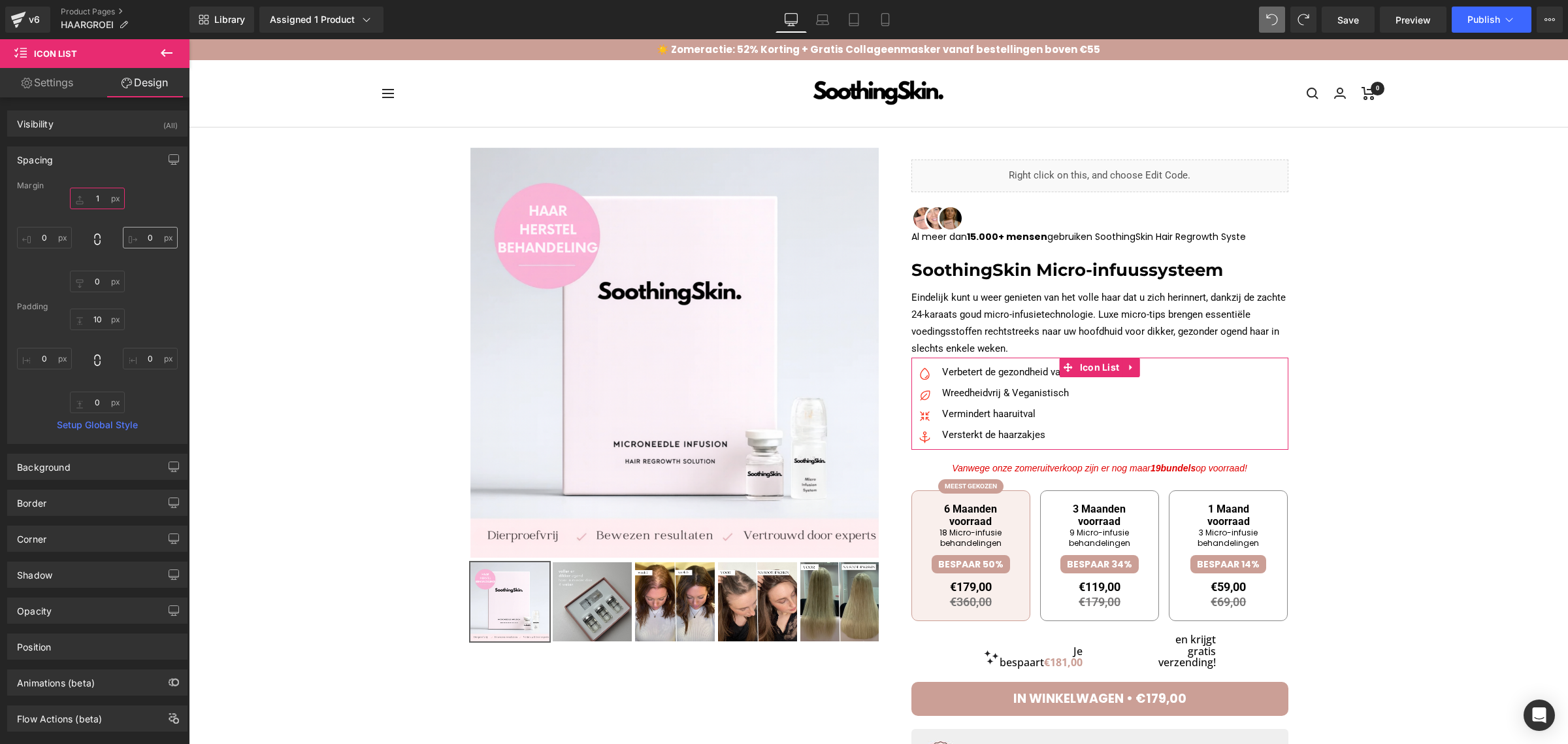
type input "12"
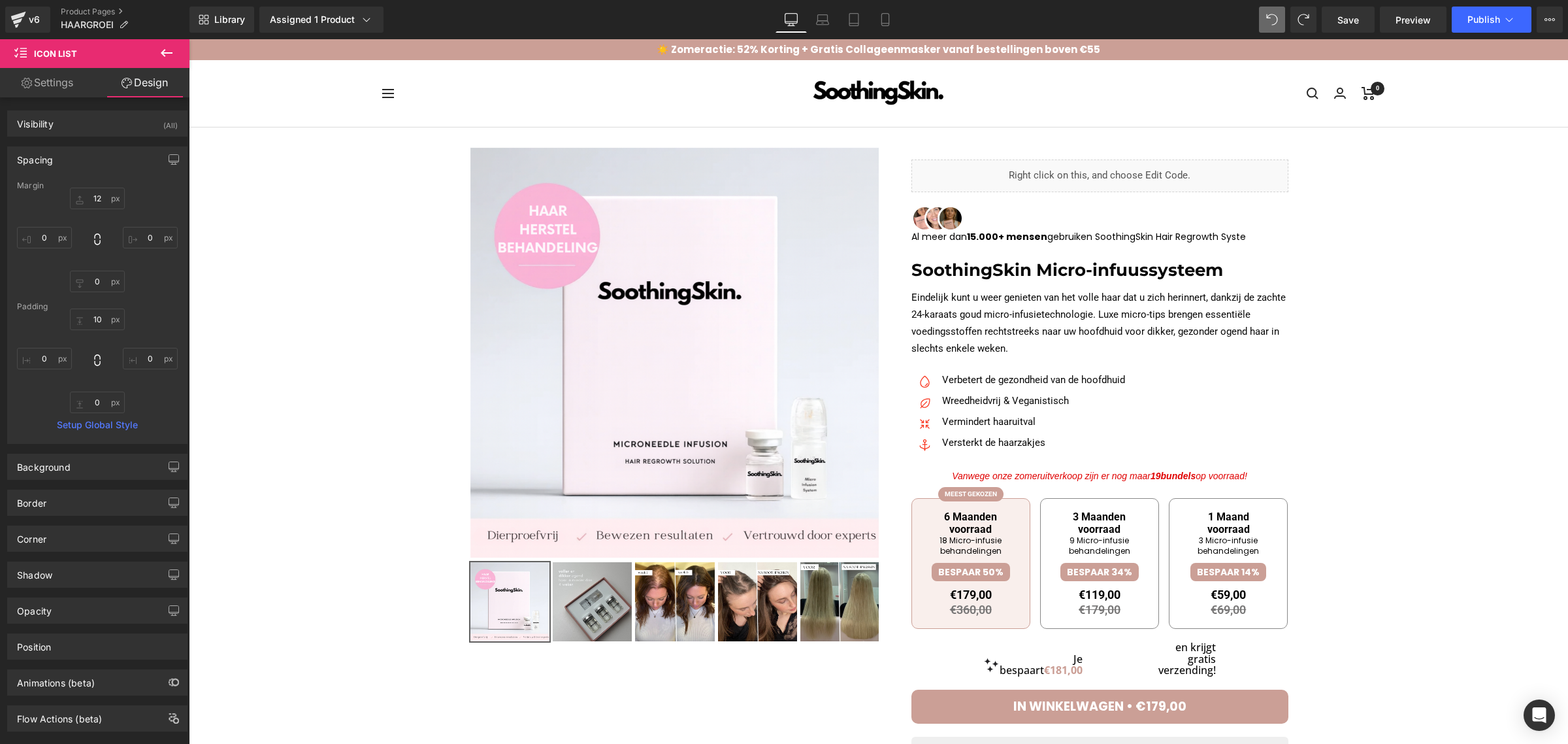
click at [1386, 366] on div at bounding box center [879, 681] width 1366 height 1068
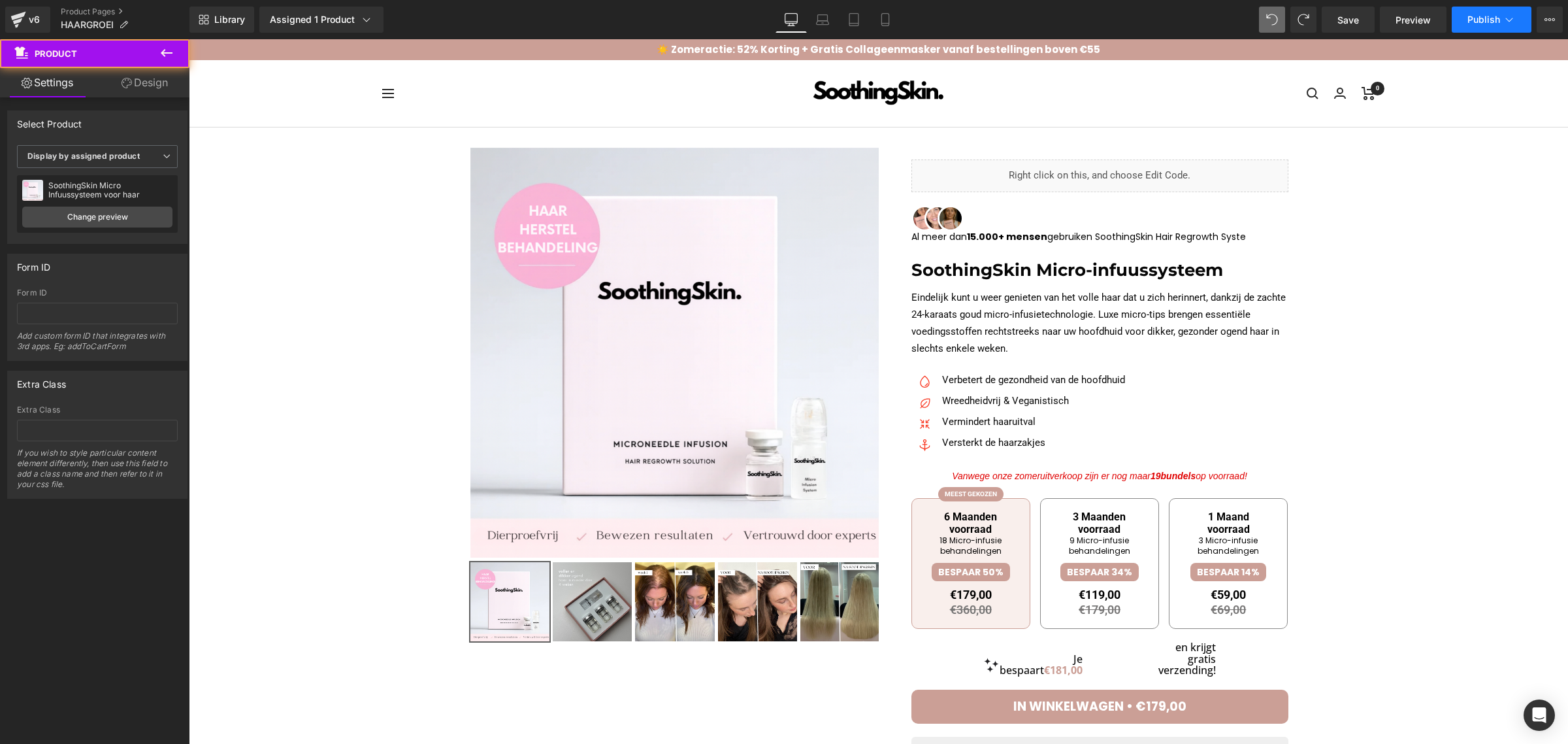
click at [1492, 15] on span "Publish" at bounding box center [1484, 19] width 33 height 11
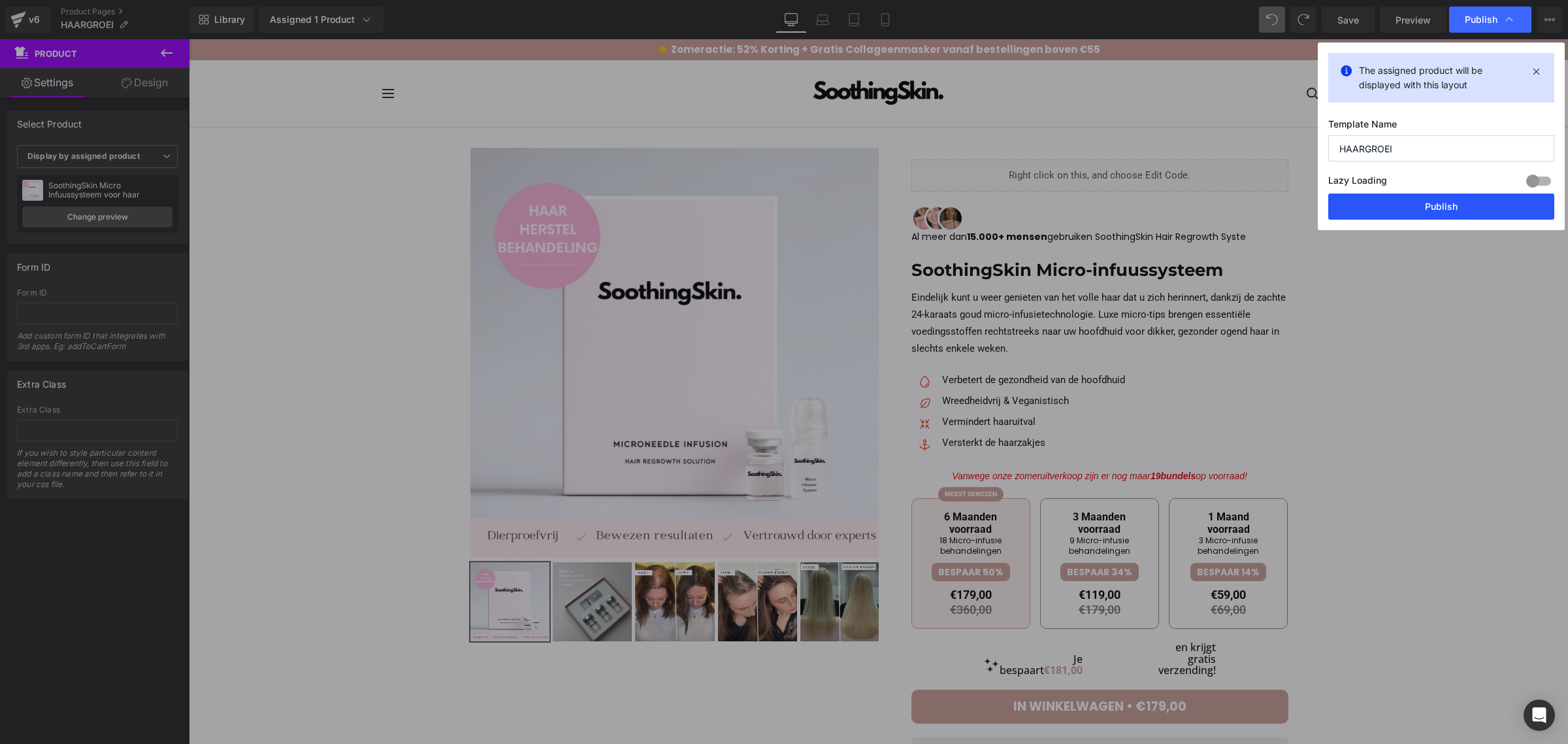
click at [1380, 198] on button "Publish" at bounding box center [1441, 206] width 226 height 26
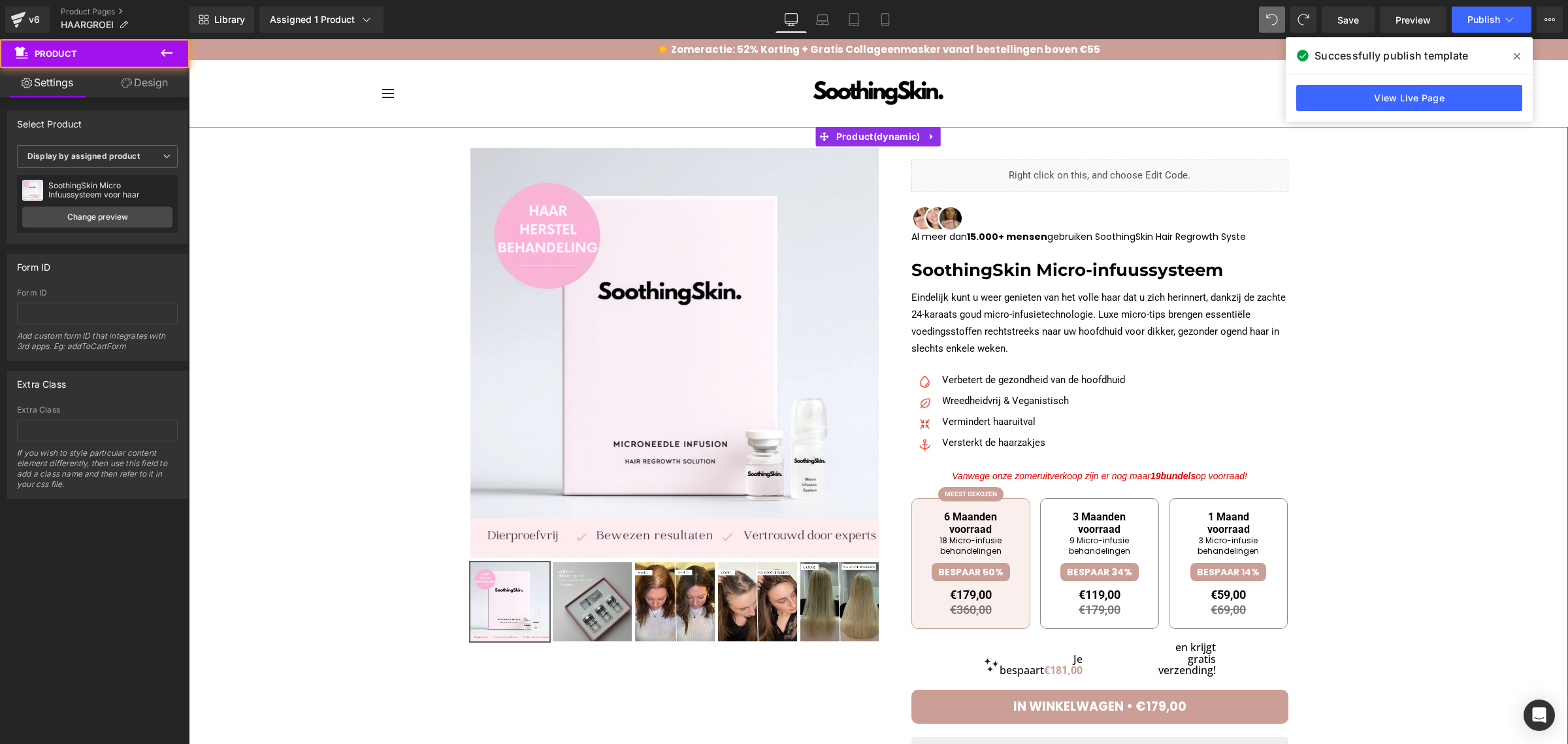
click at [347, 442] on div at bounding box center [879, 681] width 1366 height 1068
click at [351, 379] on div at bounding box center [879, 681] width 1366 height 1068
click at [1459, 245] on div at bounding box center [879, 681] width 1366 height 1068
drag, startPoint x: 1509, startPoint y: 50, endPoint x: 1313, endPoint y: 14, distance: 199.3
click at [1509, 50] on span at bounding box center [1517, 57] width 21 height 21
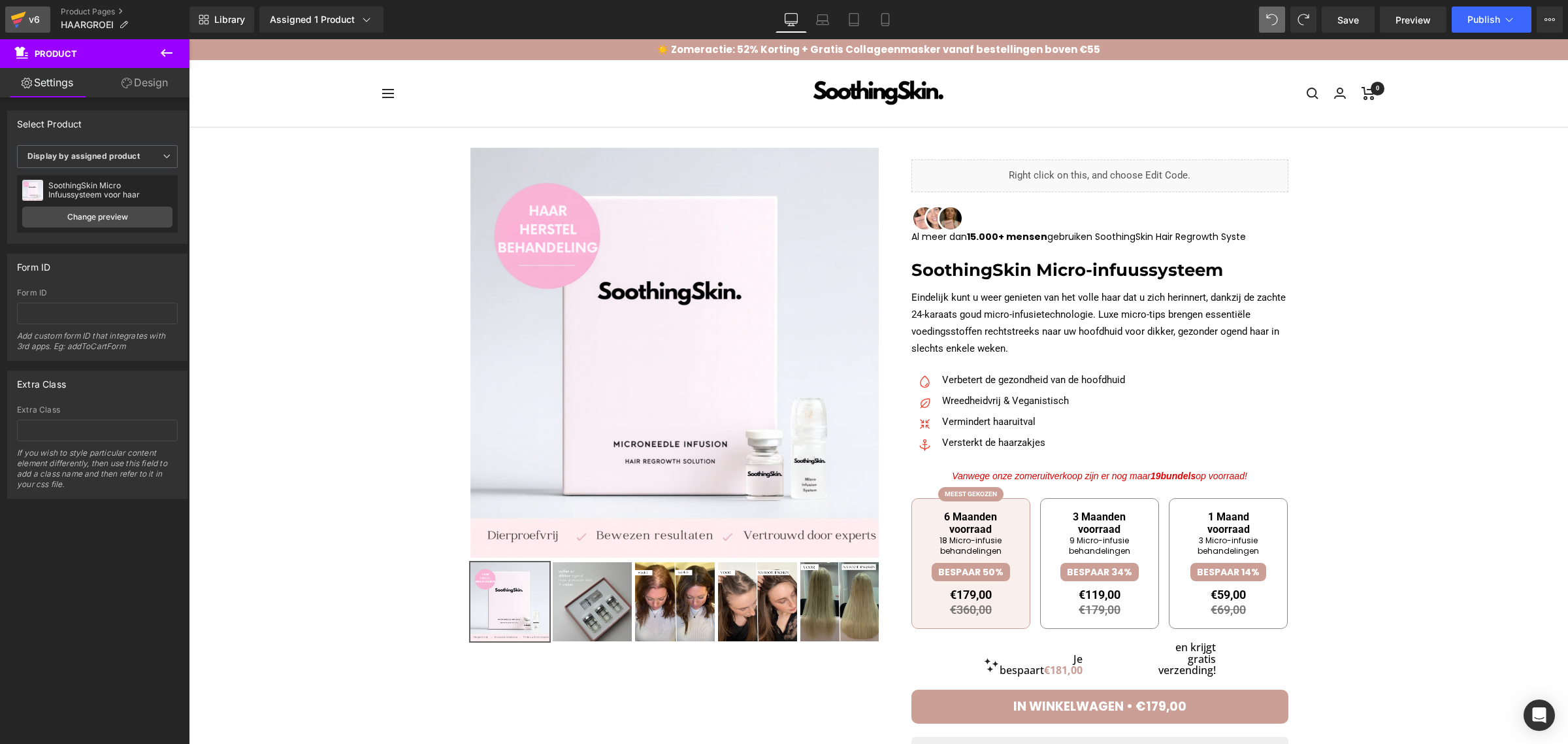
click at [19, 20] on icon at bounding box center [18, 21] width 10 height 6
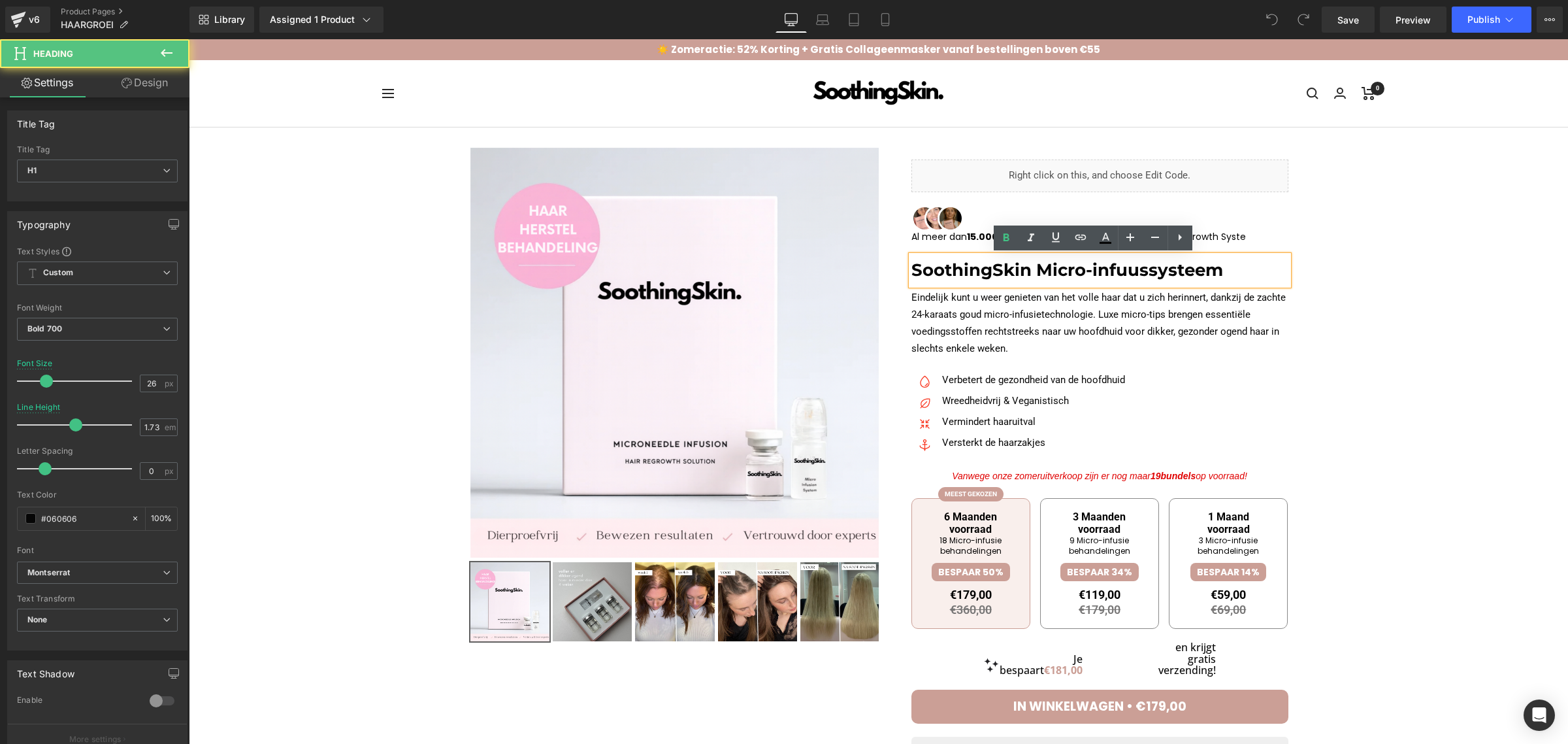
click at [1111, 273] on span "infuussysteem" at bounding box center [1158, 270] width 131 height 21
click at [1234, 274] on h1 "SoothingSkin Micro- infuussysteem" at bounding box center [1100, 270] width 377 height 30
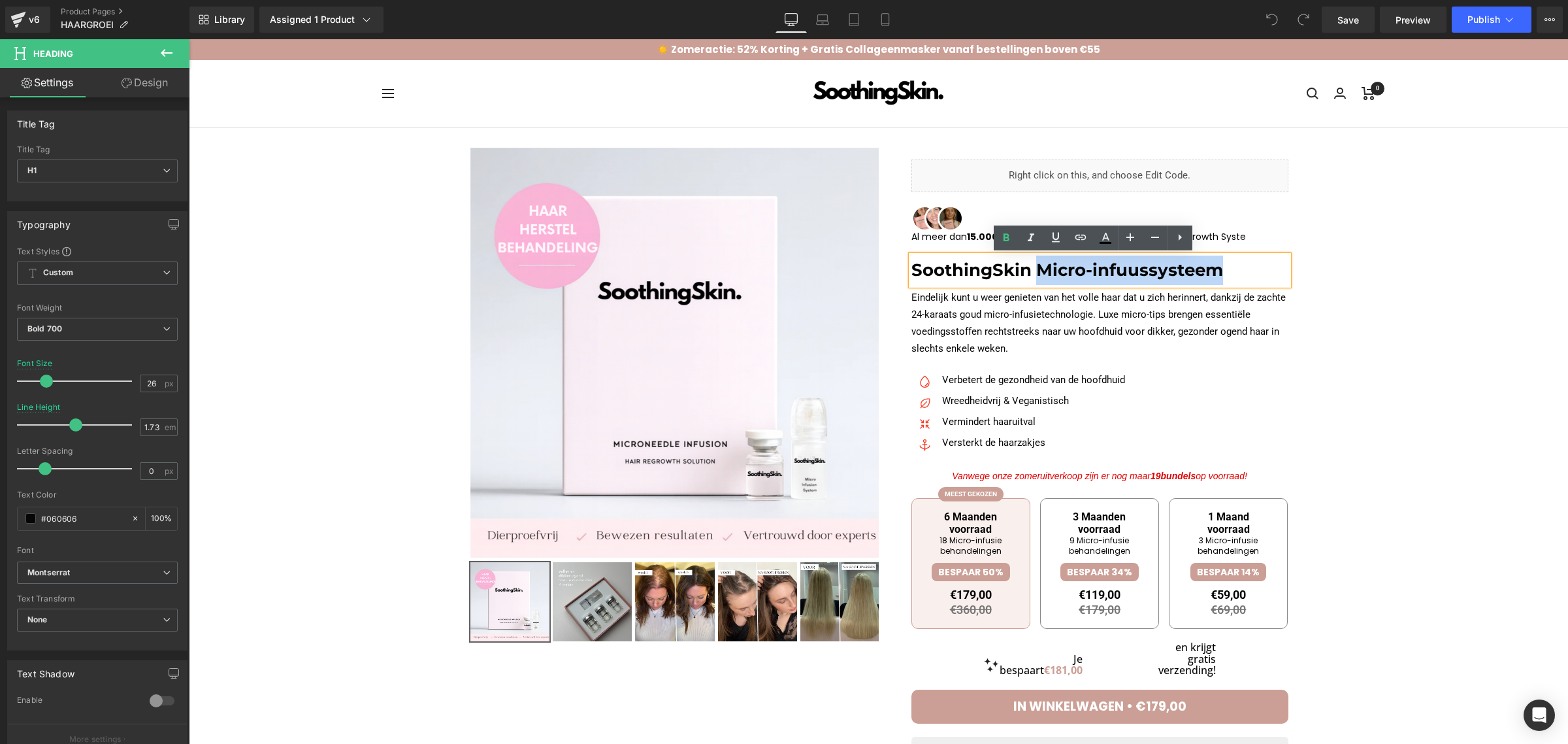
drag, startPoint x: 1234, startPoint y: 274, endPoint x: 1032, endPoint y: 279, distance: 202.1
click at [1032, 279] on h1 "SoothingSkin Micro- infuussysteem" at bounding box center [1100, 270] width 377 height 30
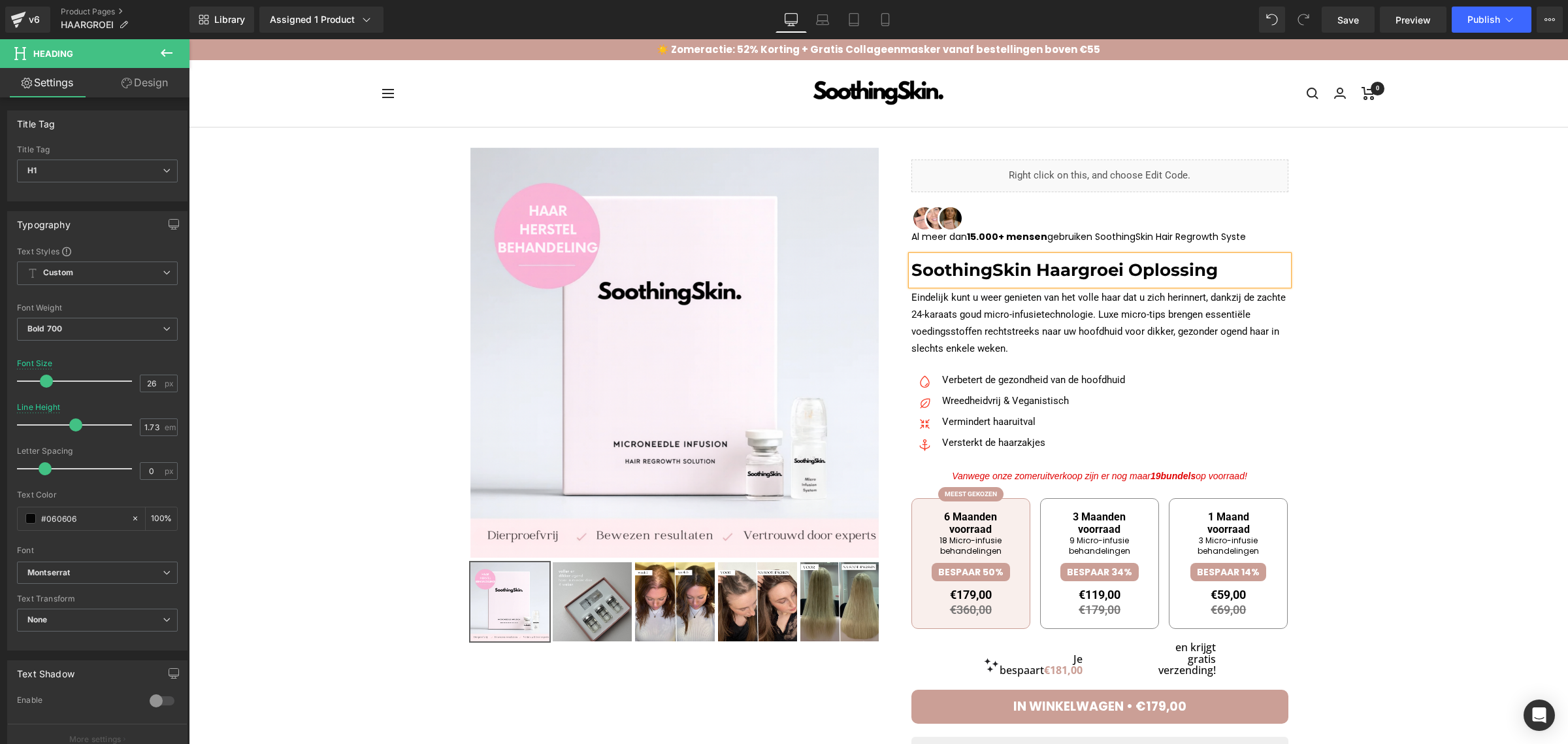
click at [1491, 315] on div at bounding box center [879, 681] width 1366 height 1068
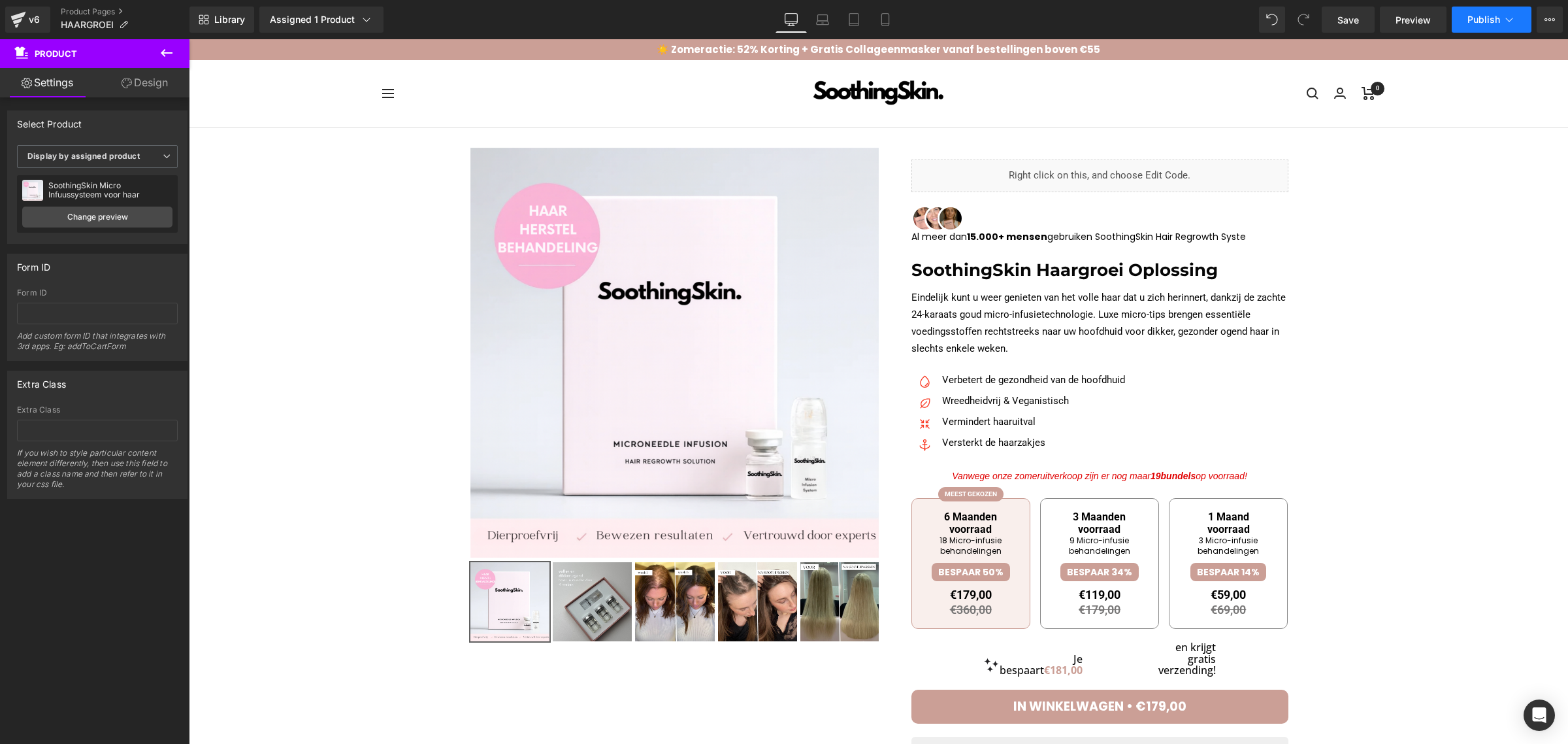
click at [1496, 14] on span "Publish" at bounding box center [1484, 19] width 33 height 11
click at [1488, 20] on span "Publish" at bounding box center [1484, 19] width 33 height 11
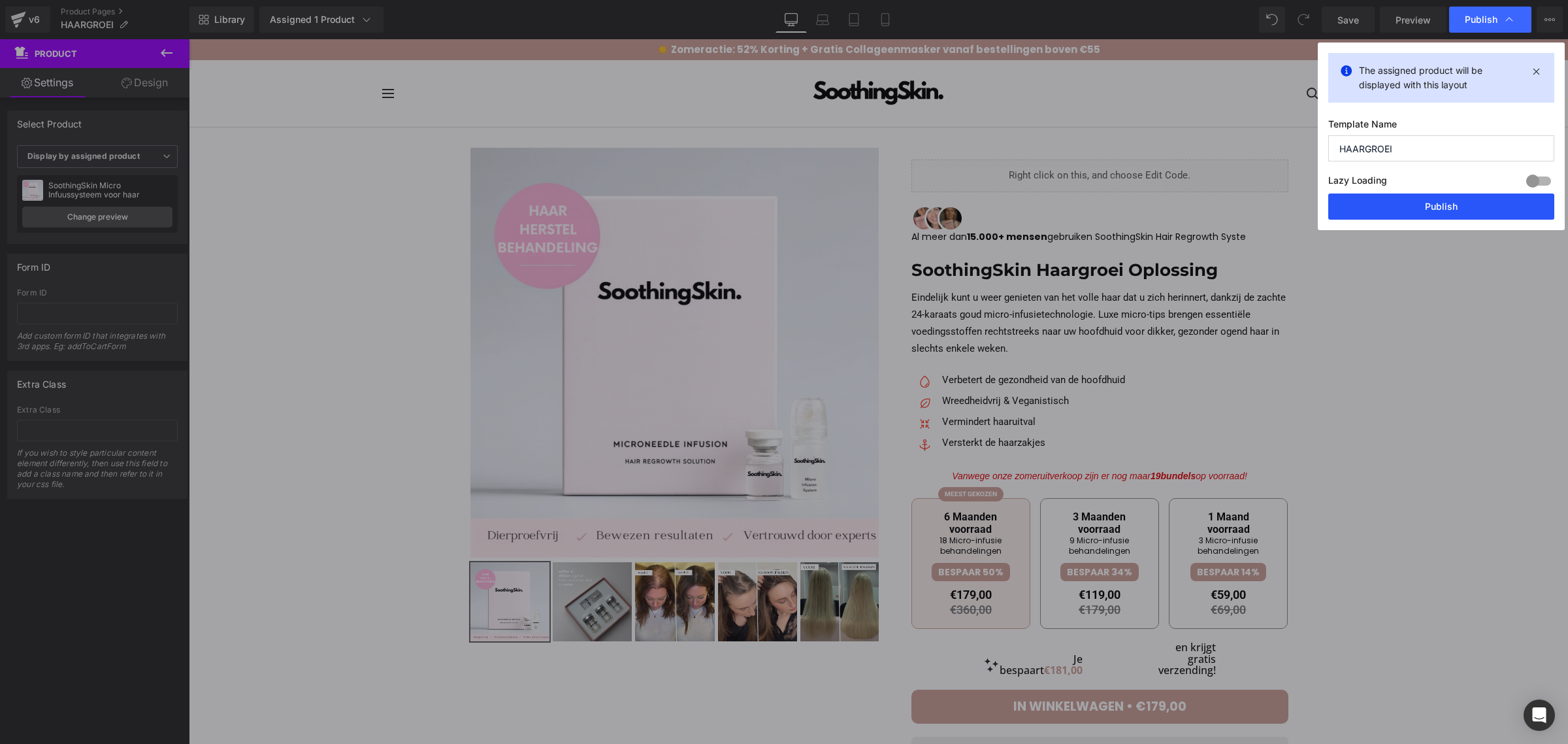
click at [1392, 206] on button "Publish" at bounding box center [1441, 206] width 226 height 26
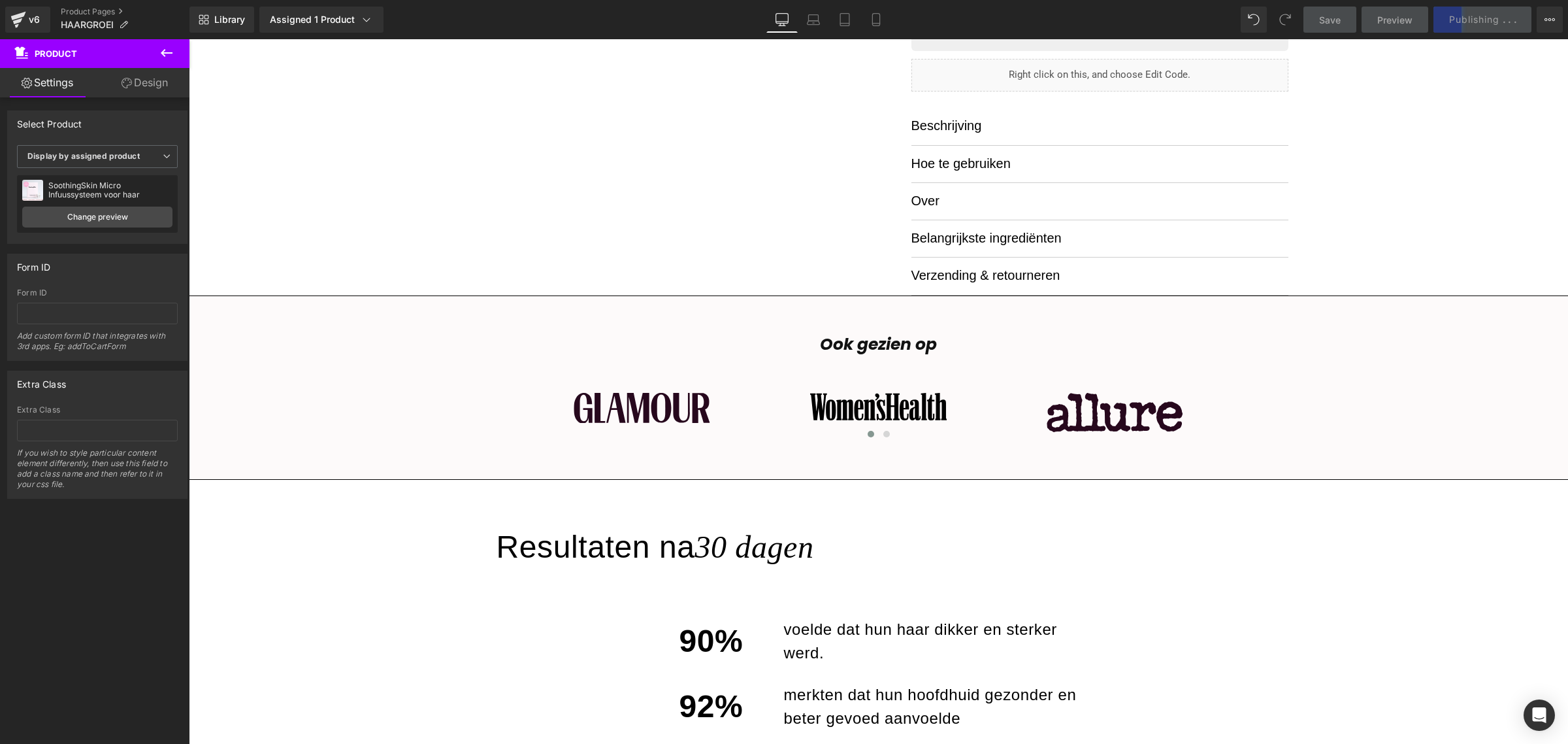
scroll to position [899, 0]
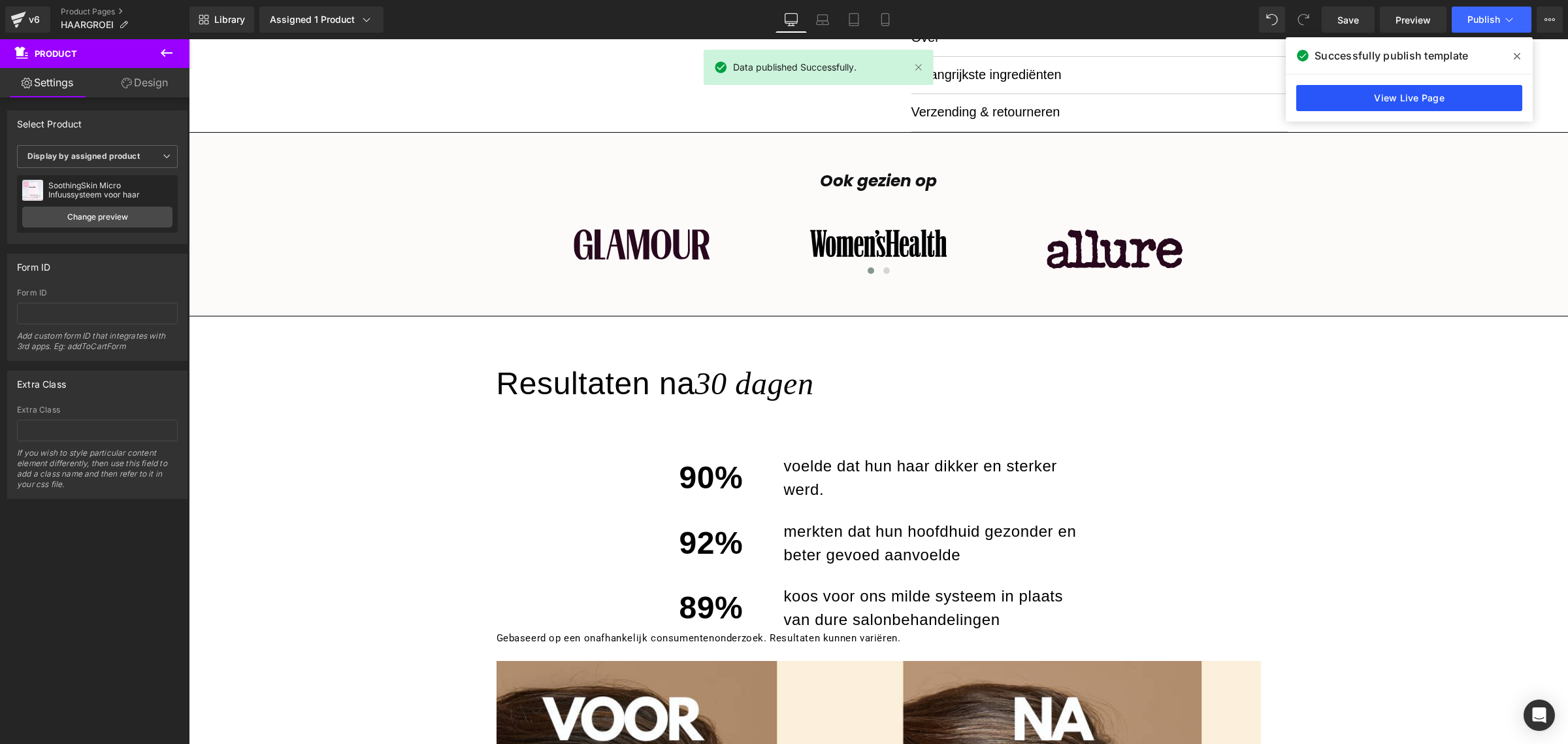
click at [1326, 95] on link "View Live Page" at bounding box center [1410, 98] width 226 height 26
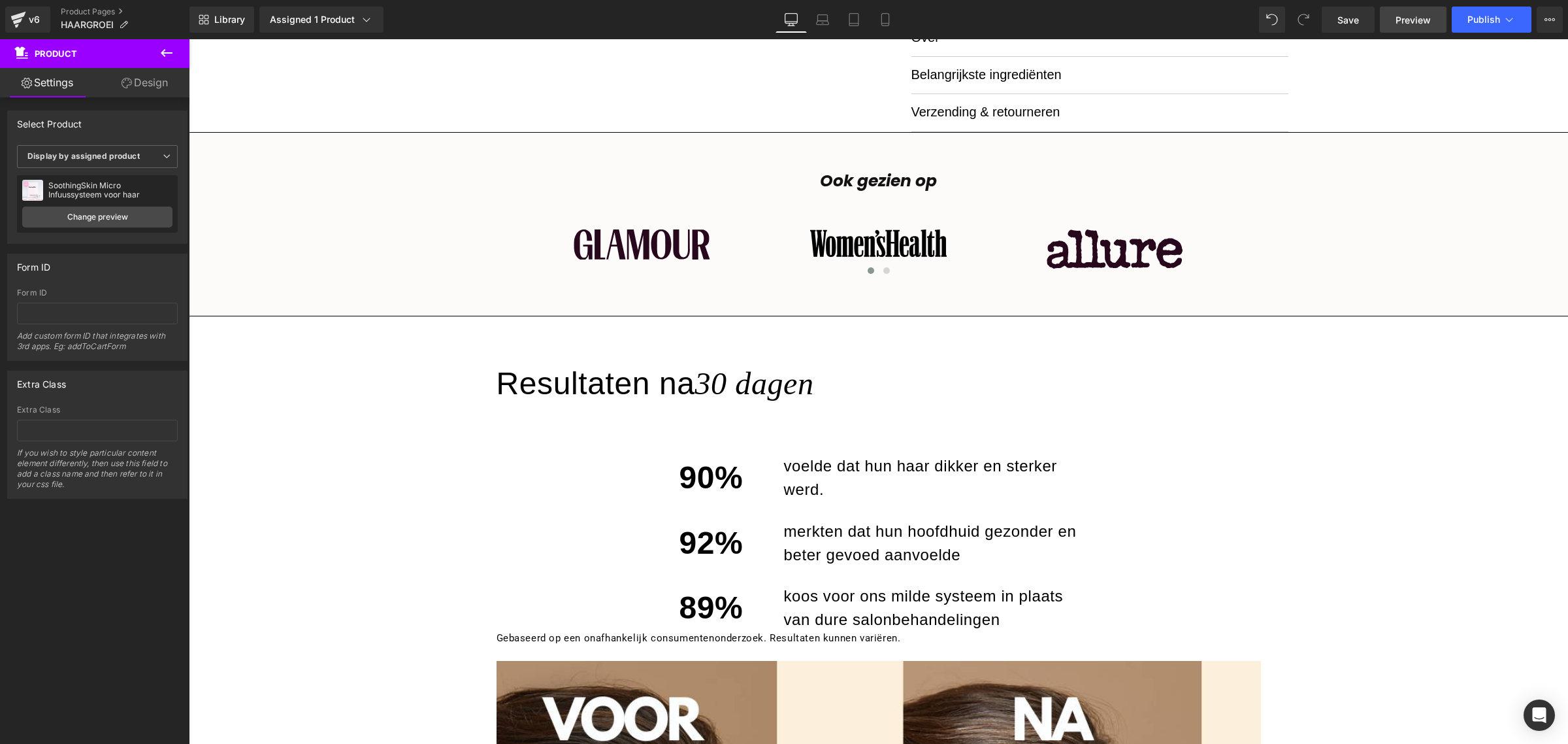
click at [1426, 17] on span "Preview" at bounding box center [1414, 20] width 36 height 13
click at [1418, 19] on span "Preview" at bounding box center [1414, 20] width 36 height 13
click at [9, 21] on link "v6" at bounding box center [27, 19] width 45 height 26
